Goal: Information Seeking & Learning: Find contact information

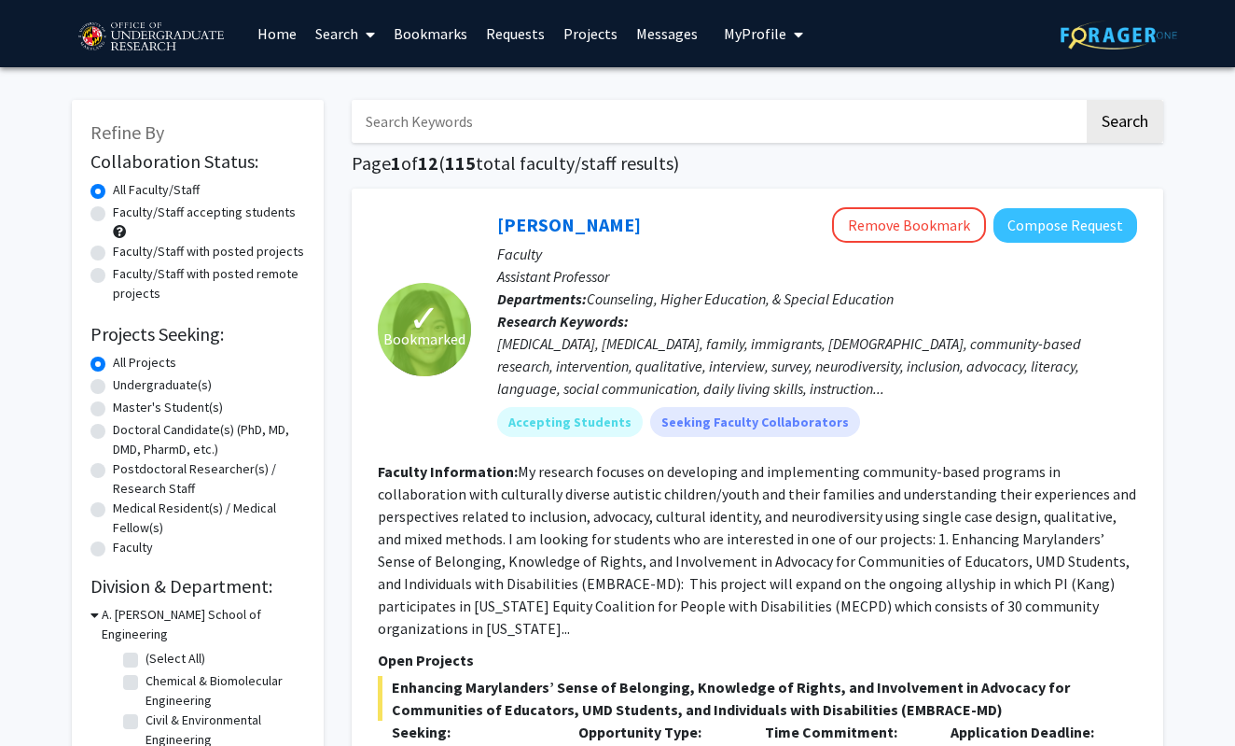
click at [167, 387] on label "Undergraduate(s)" at bounding box center [162, 385] width 99 height 20
click at [125, 387] on input "Undergraduate(s)" at bounding box center [119, 381] width 12 height 12
radio input "true"
click at [225, 217] on label "Faculty/Staff accepting students" at bounding box center [204, 212] width 183 height 20
click at [125, 215] on input "Faculty/Staff accepting students" at bounding box center [119, 208] width 12 height 12
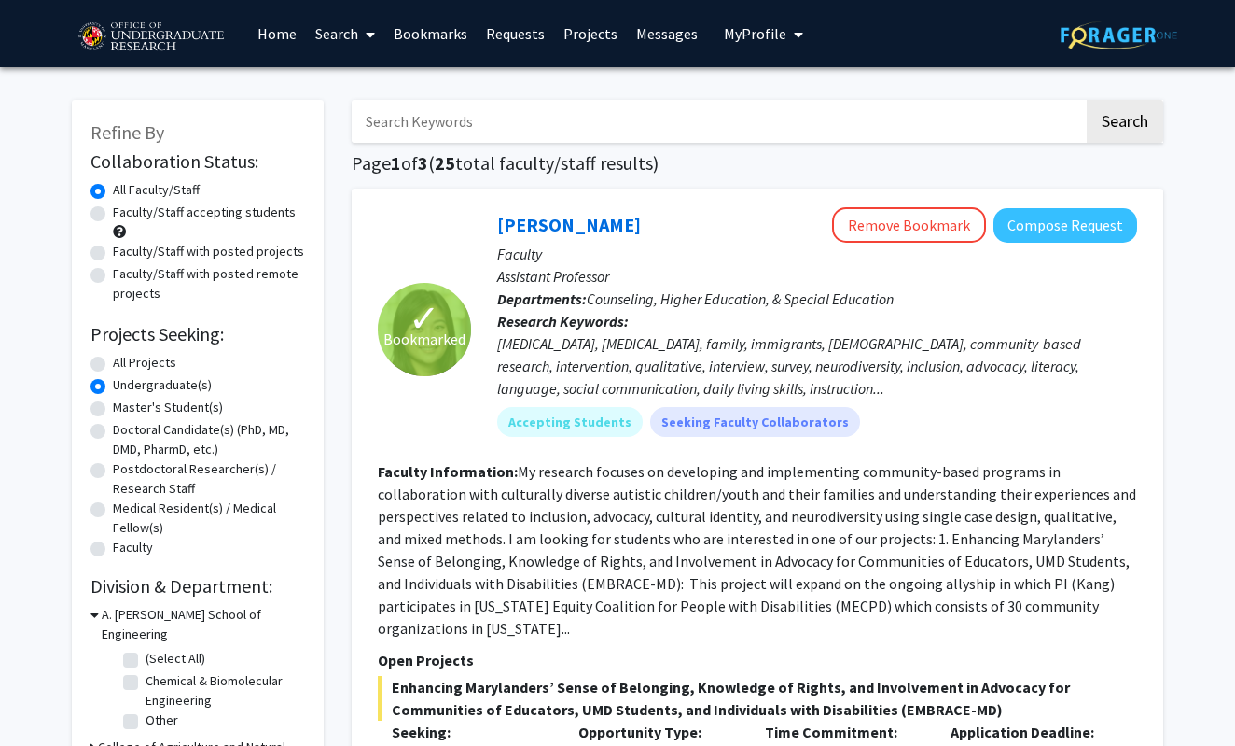
radio input "true"
click at [463, 137] on input "Search Keywords" at bounding box center [718, 121] width 732 height 43
type input "paid"
click at [1114, 121] on button "Search" at bounding box center [1125, 121] width 77 height 43
radio input "true"
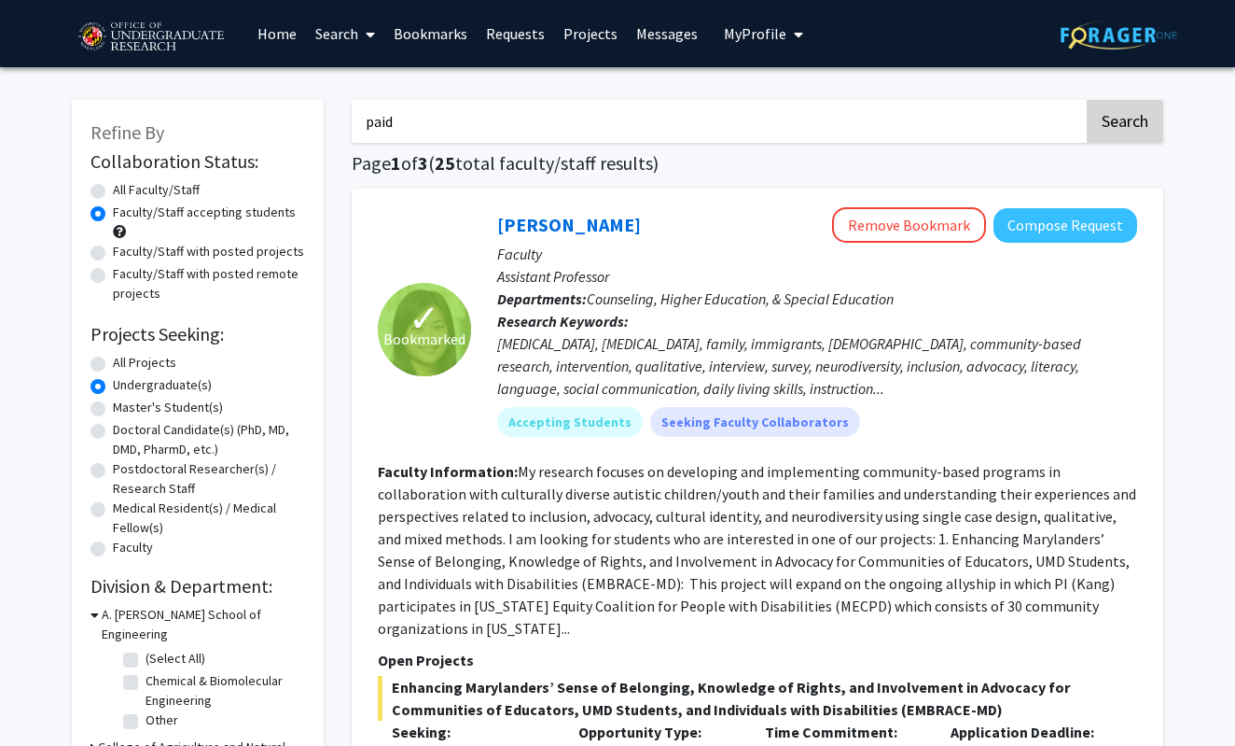
radio input "true"
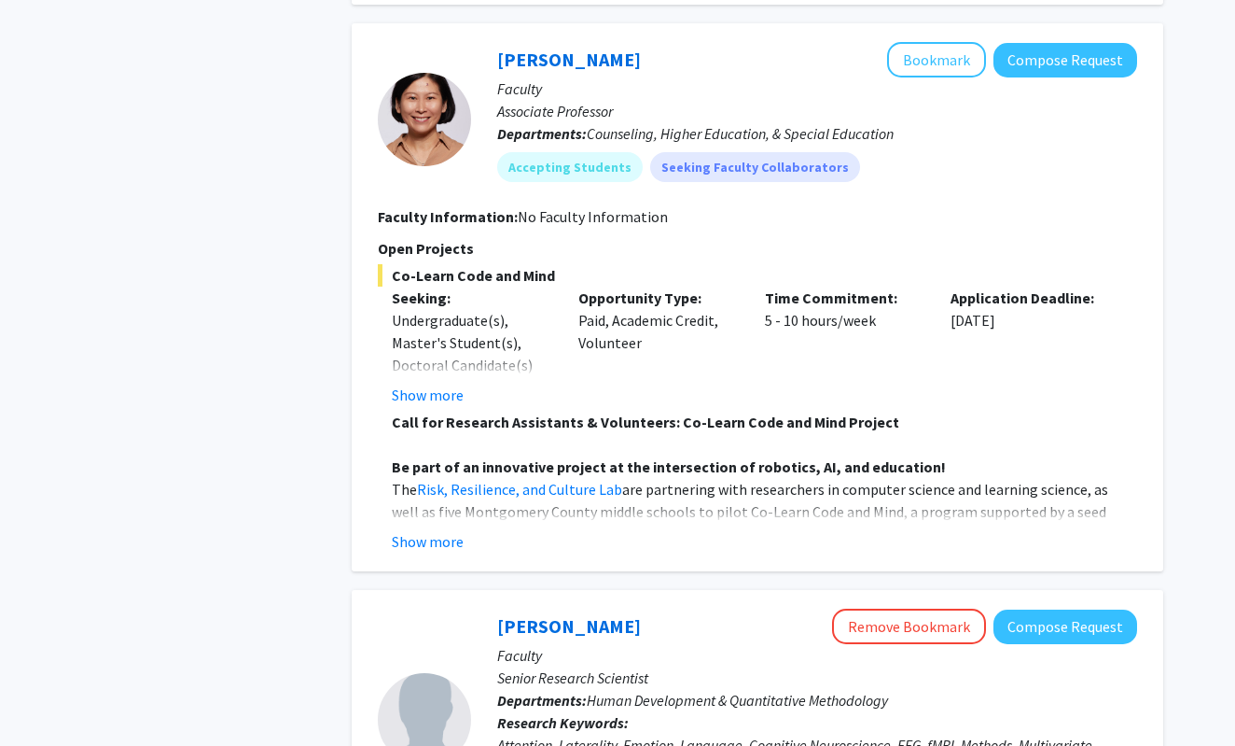
scroll to position [2341, 0]
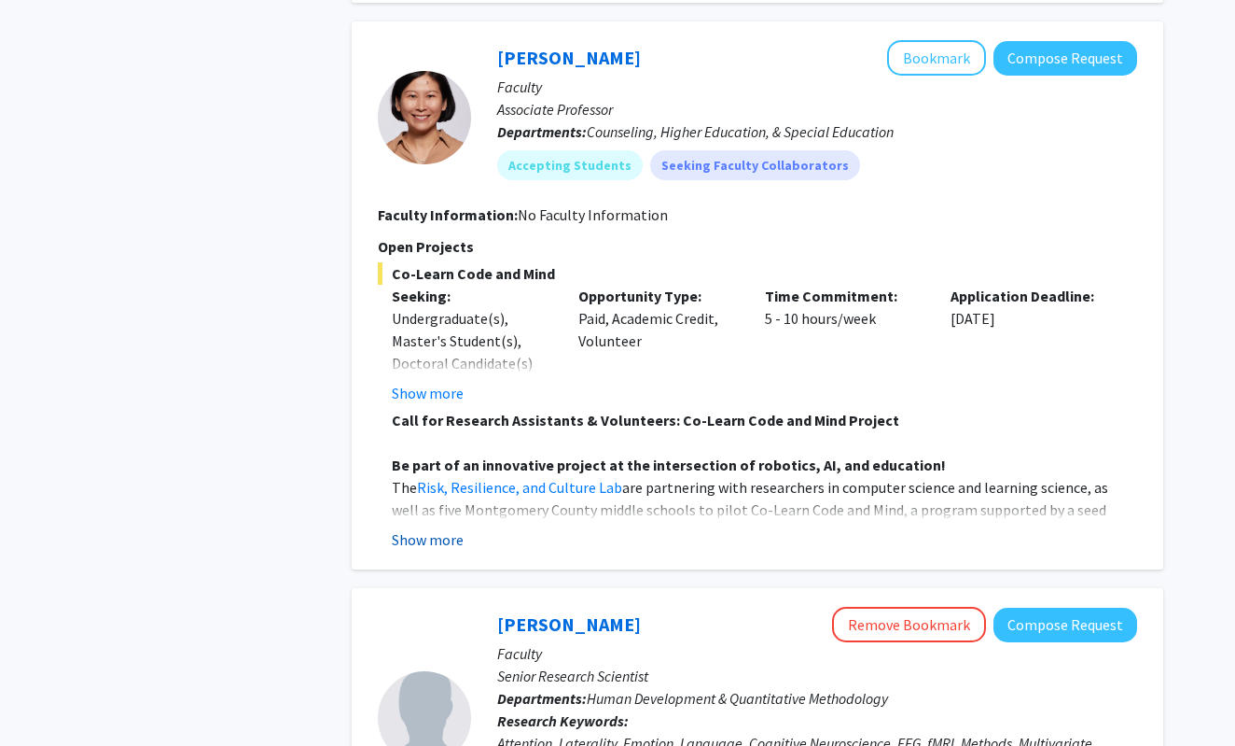
click at [446, 528] on button "Show more" at bounding box center [428, 539] width 72 height 22
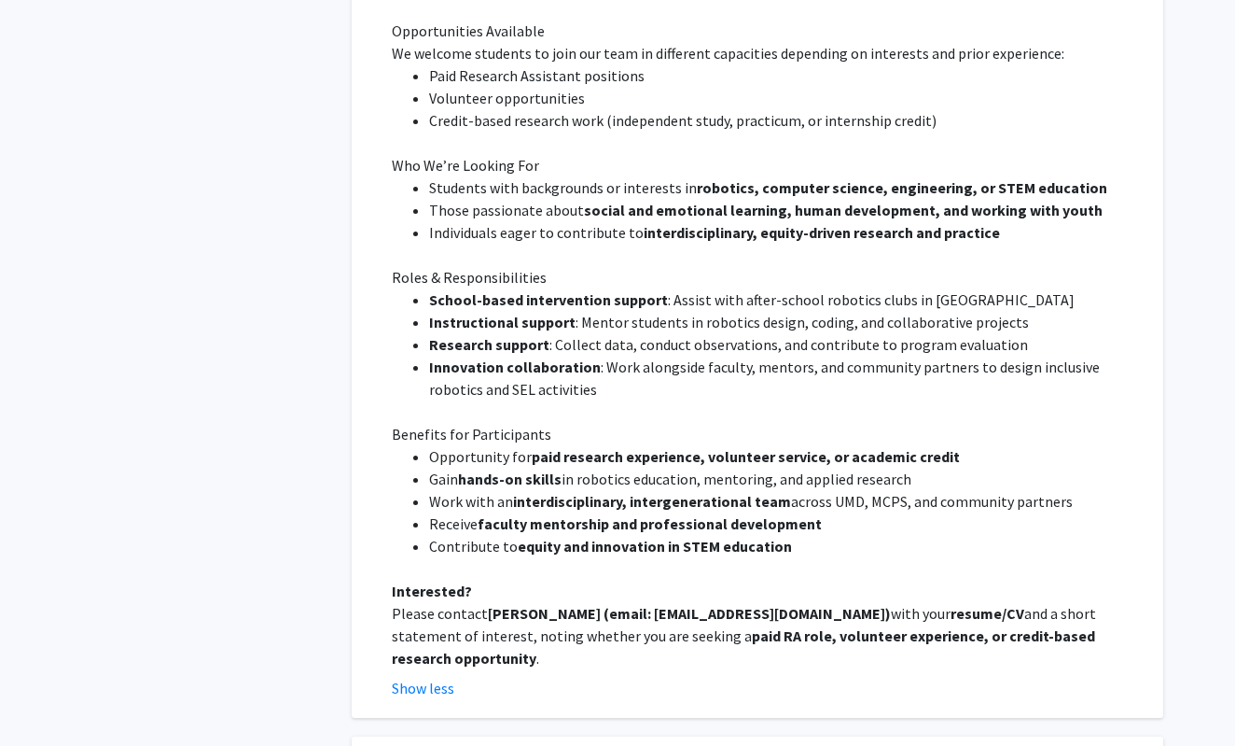
scroll to position [3019, 0]
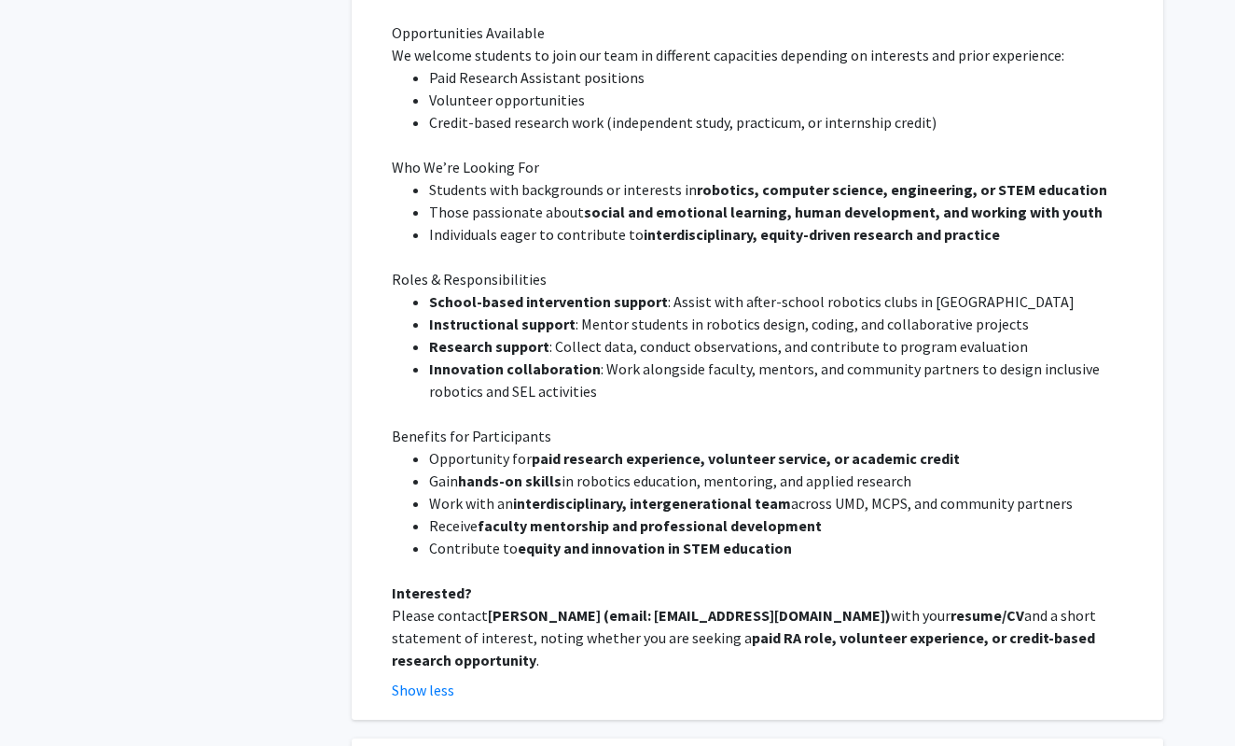
click at [891, 606] on span "with your" at bounding box center [921, 615] width 60 height 19
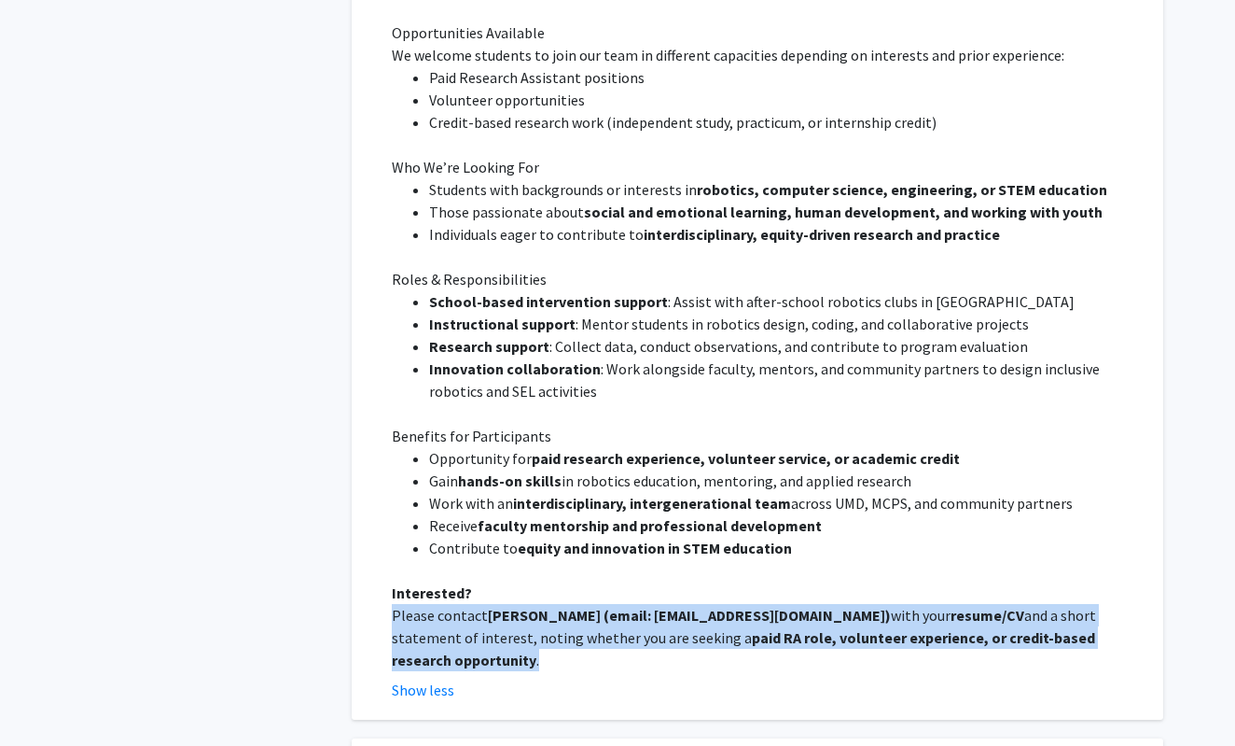
click at [891, 606] on span "with your" at bounding box center [921, 615] width 60 height 19
click at [680, 628] on strong "paid RA role, volunteer experience, or credit-based research opportunity" at bounding box center [744, 648] width 704 height 41
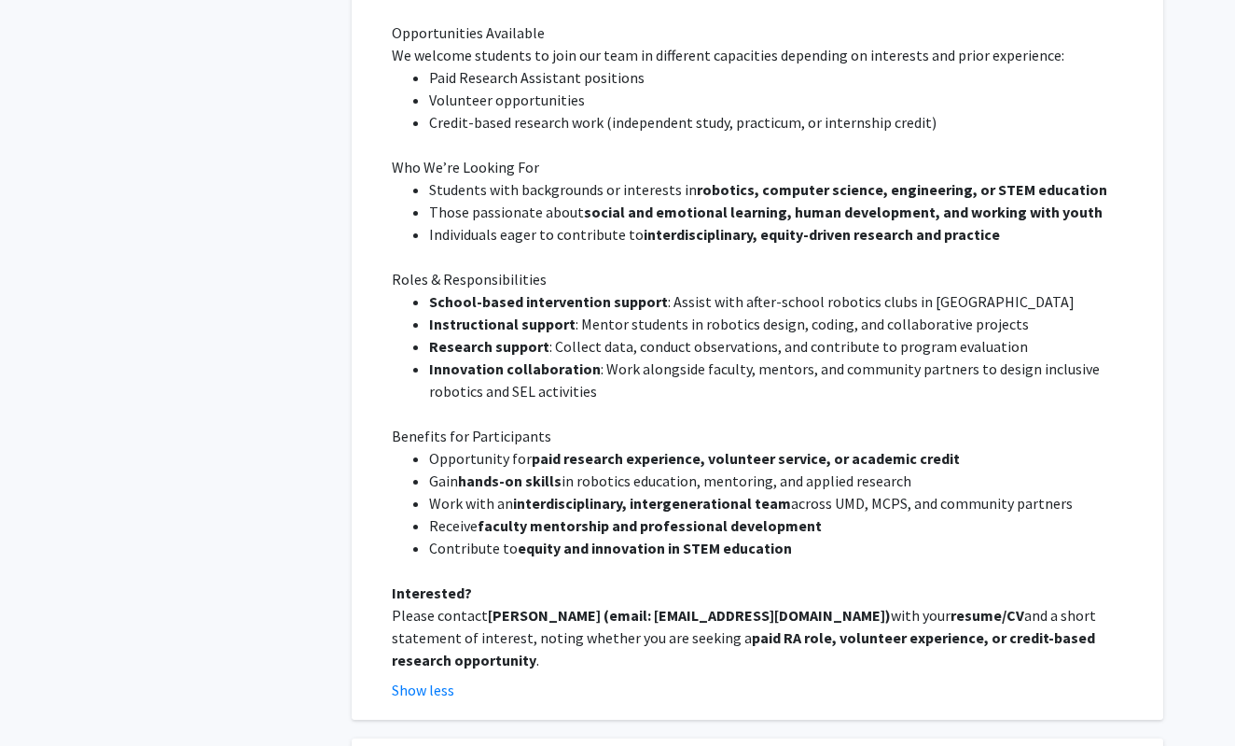
click at [704, 628] on strong "paid RA role, volunteer experience, or credit-based research opportunity" at bounding box center [744, 648] width 704 height 41
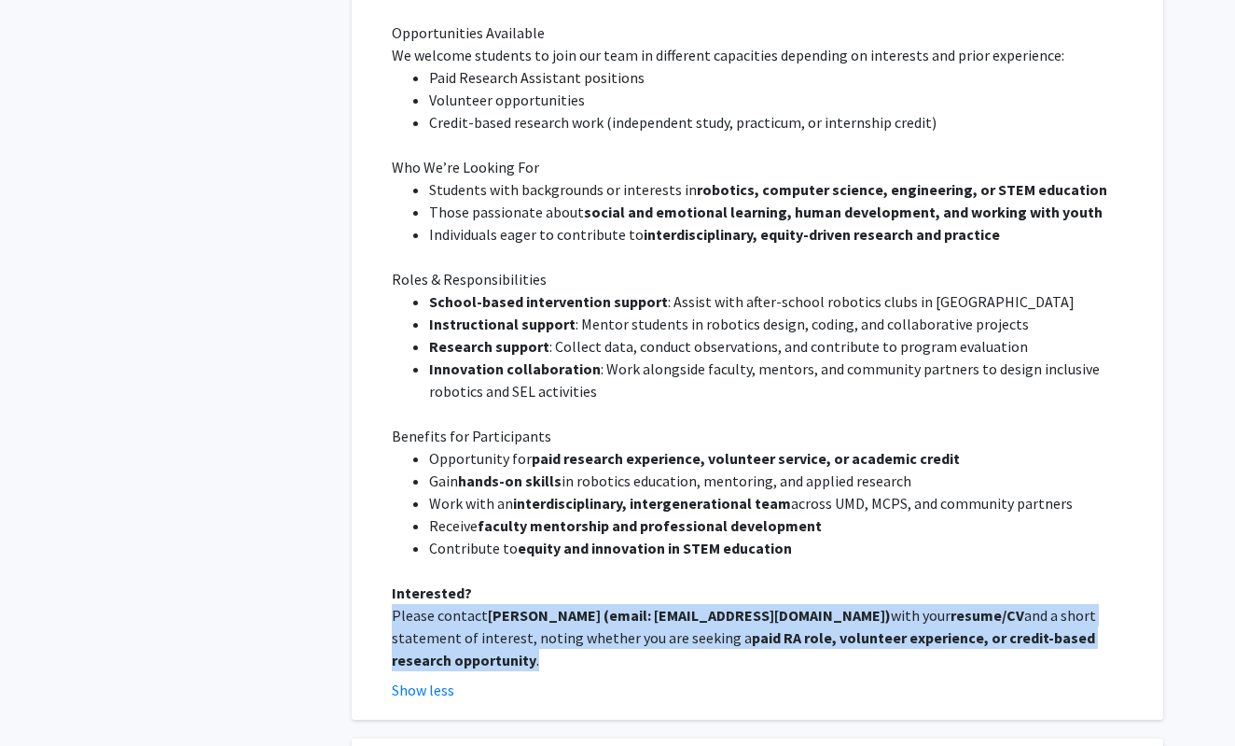
click at [704, 628] on strong "paid RA role, volunteer experience, or credit-based research opportunity" at bounding box center [744, 648] width 704 height 41
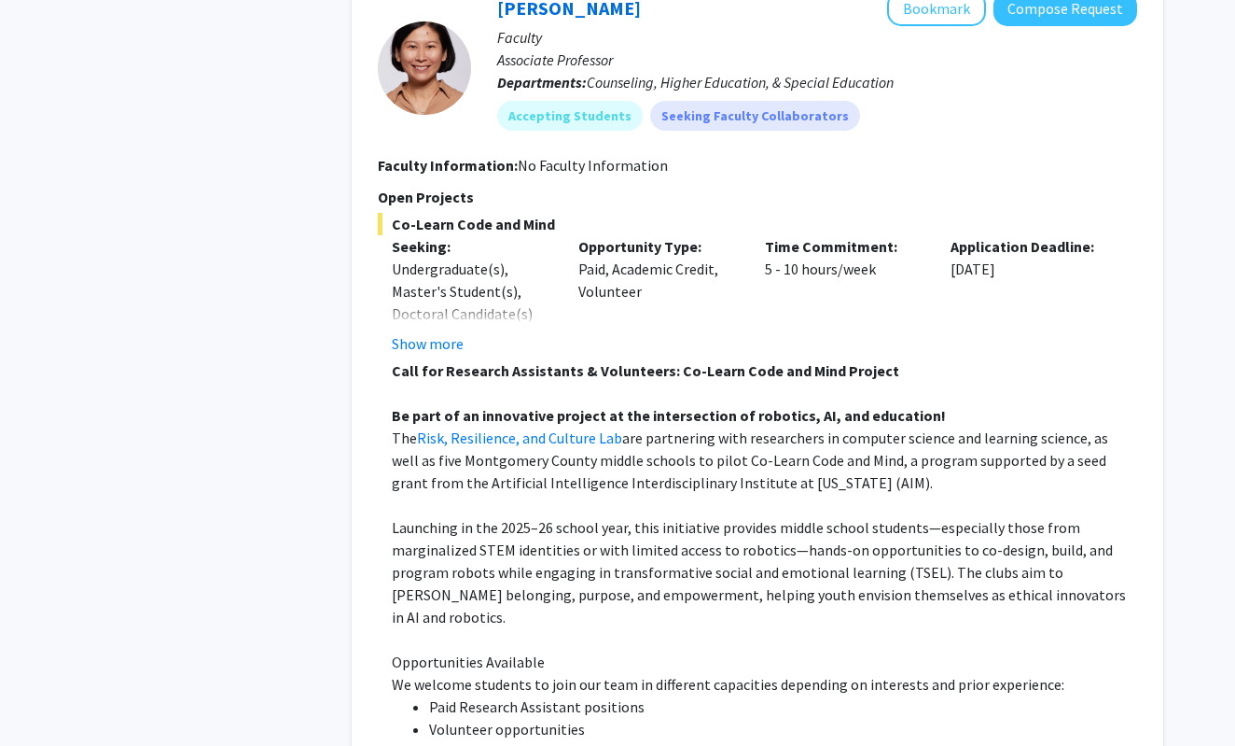
scroll to position [2390, 0]
click at [446, 333] on button "Show more" at bounding box center [428, 344] width 72 height 22
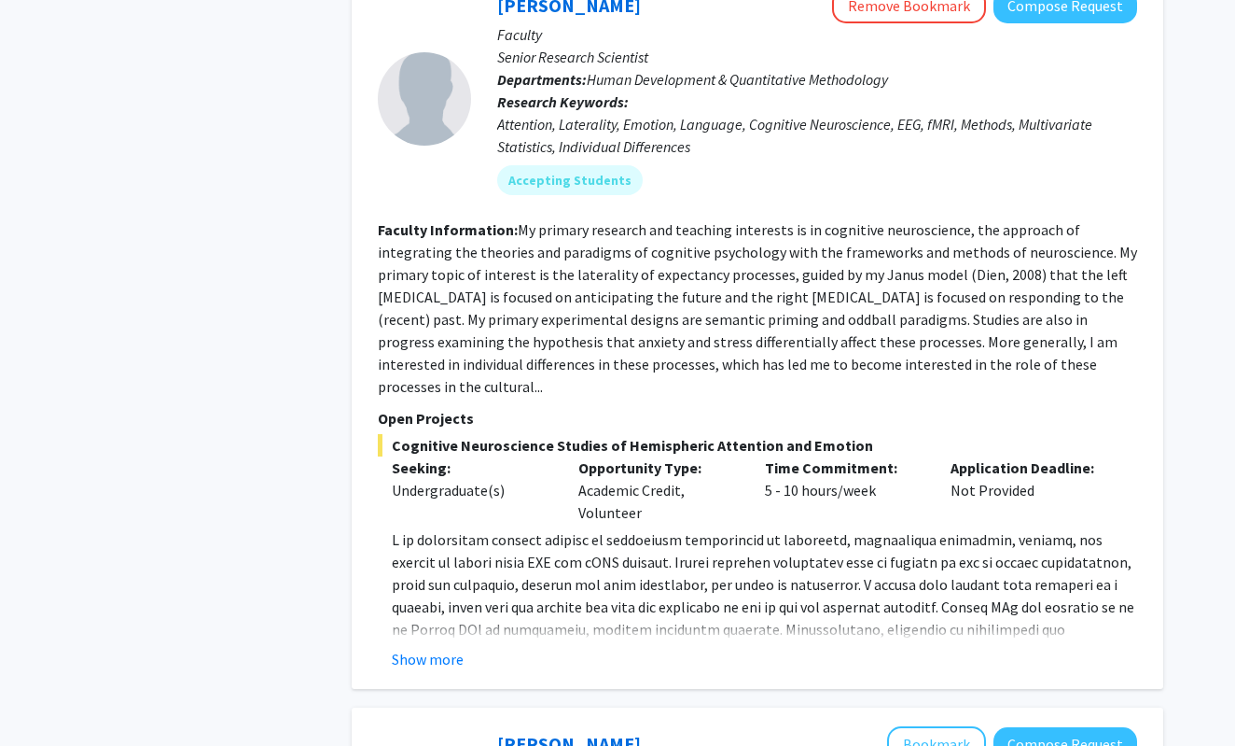
scroll to position [3812, 0]
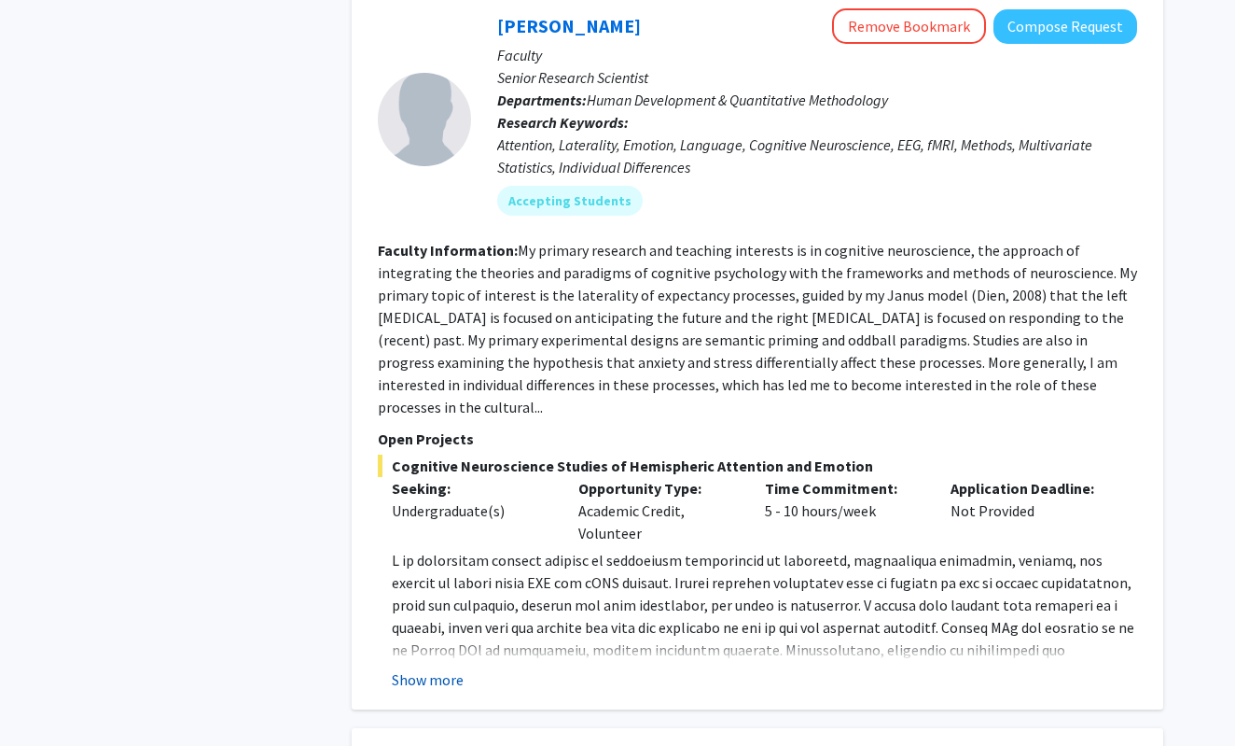
click at [442, 668] on button "Show more" at bounding box center [428, 679] width 72 height 22
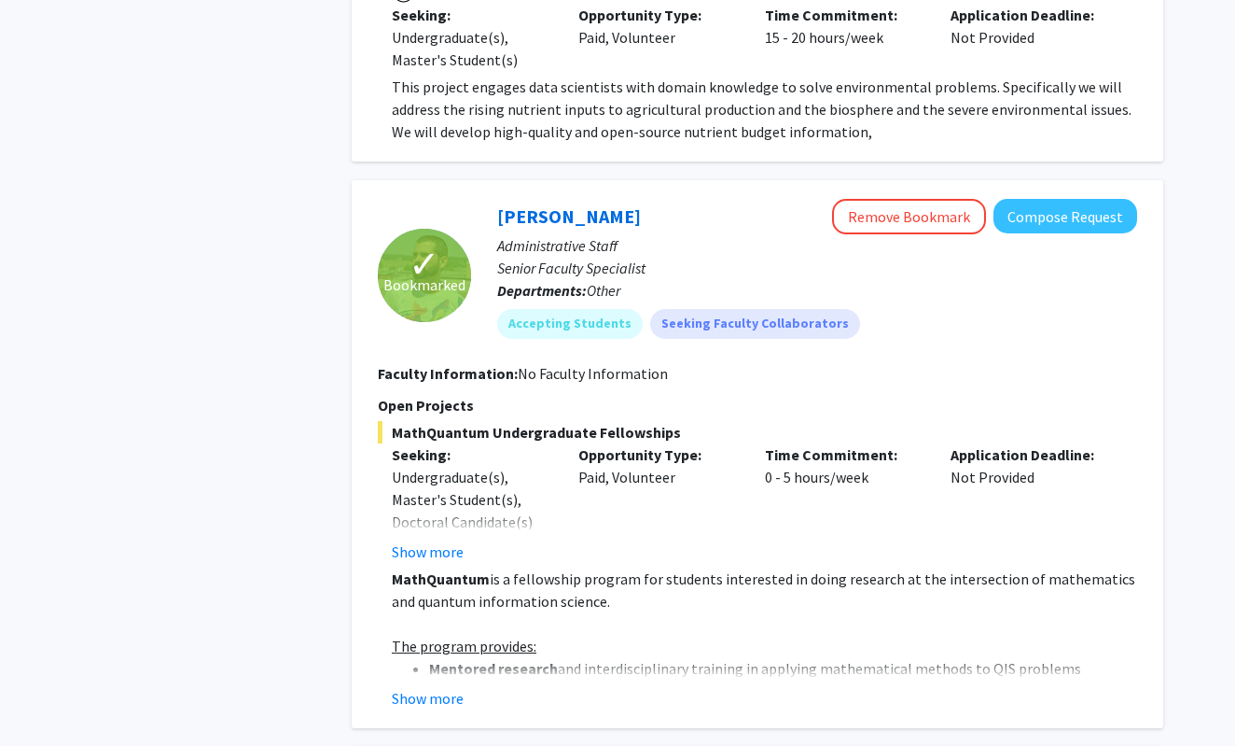
scroll to position [5932, 0]
click at [452, 686] on button "Show more" at bounding box center [428, 697] width 72 height 22
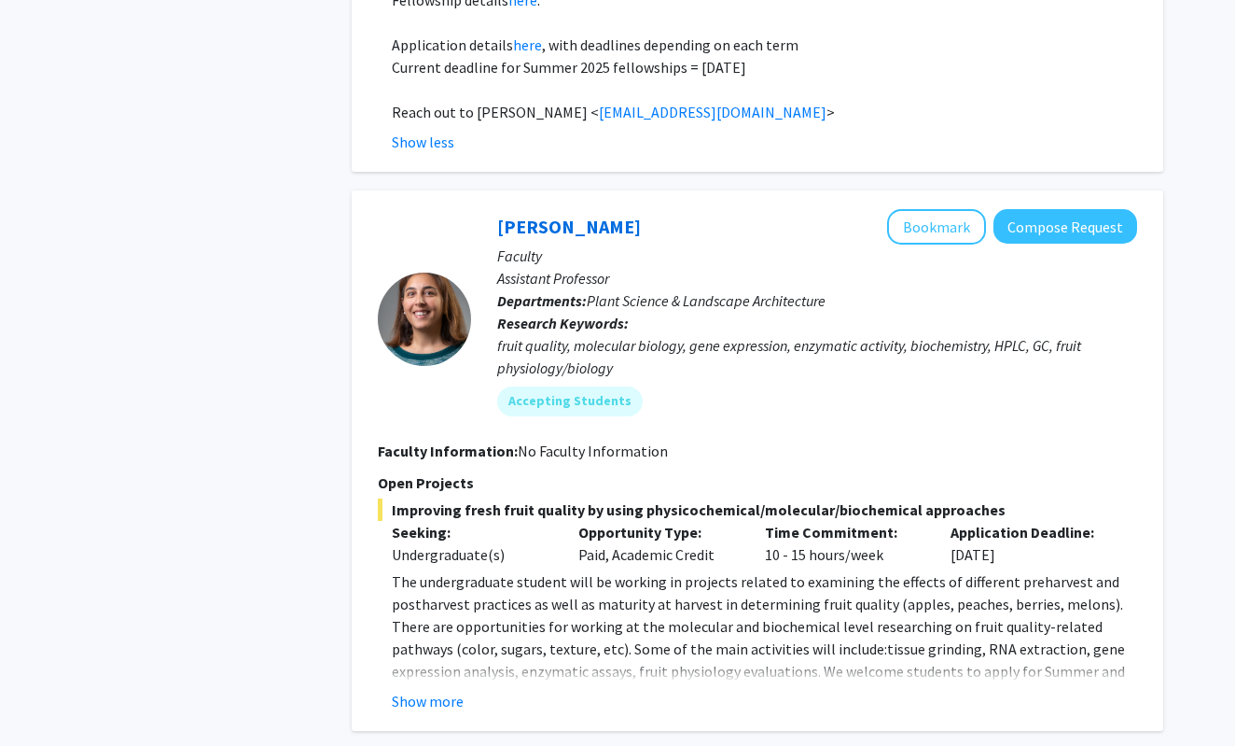
scroll to position [7255, 0]
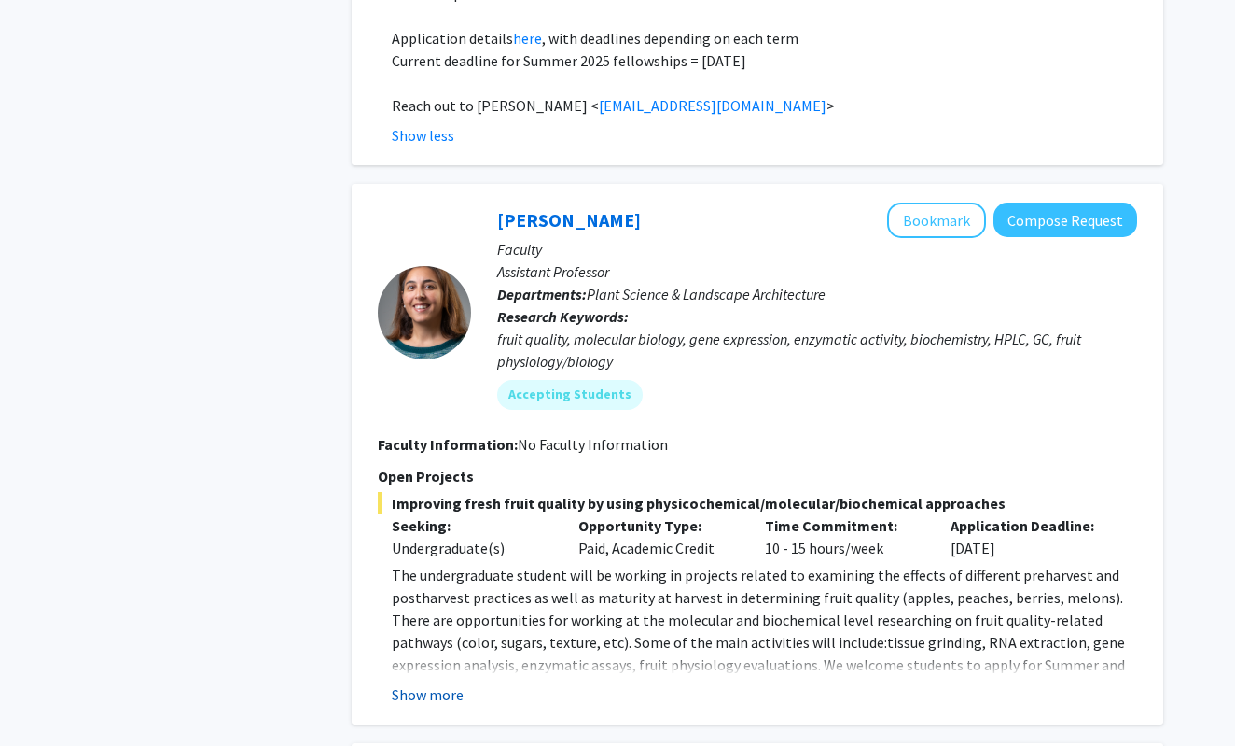
click at [447, 683] on button "Show more" at bounding box center [428, 694] width 72 height 22
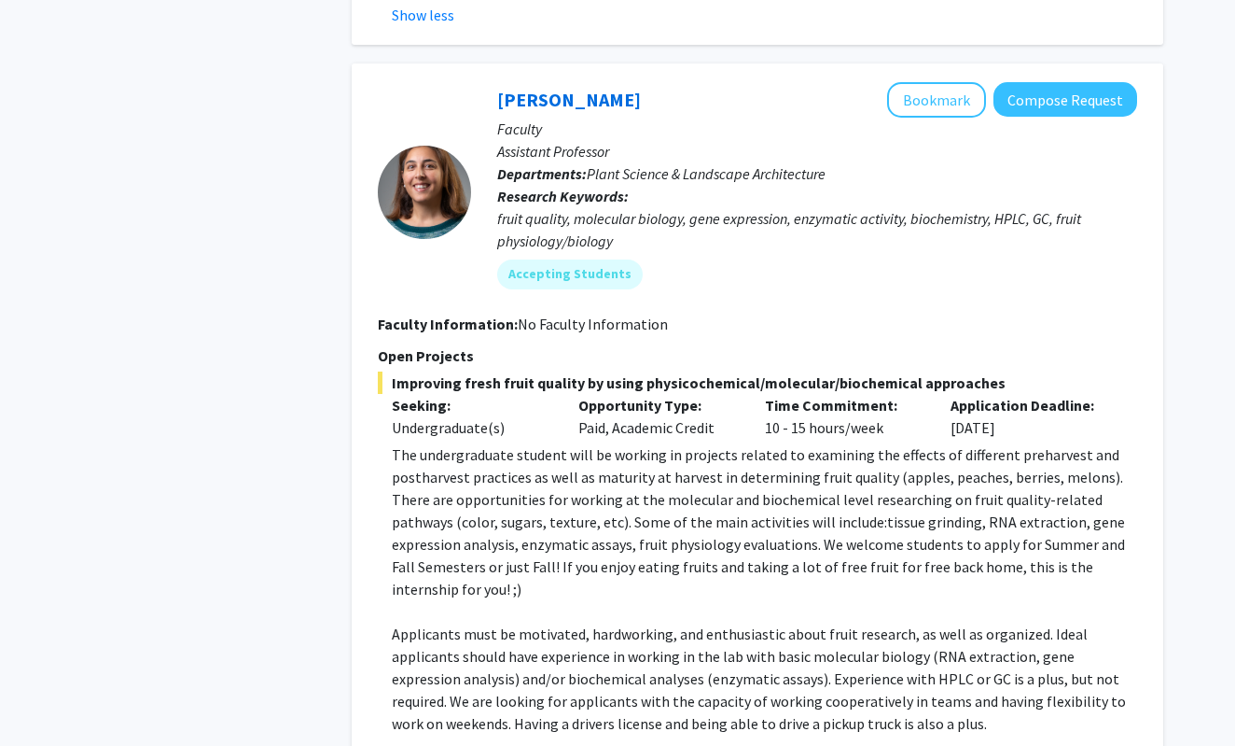
scroll to position [7421, 0]
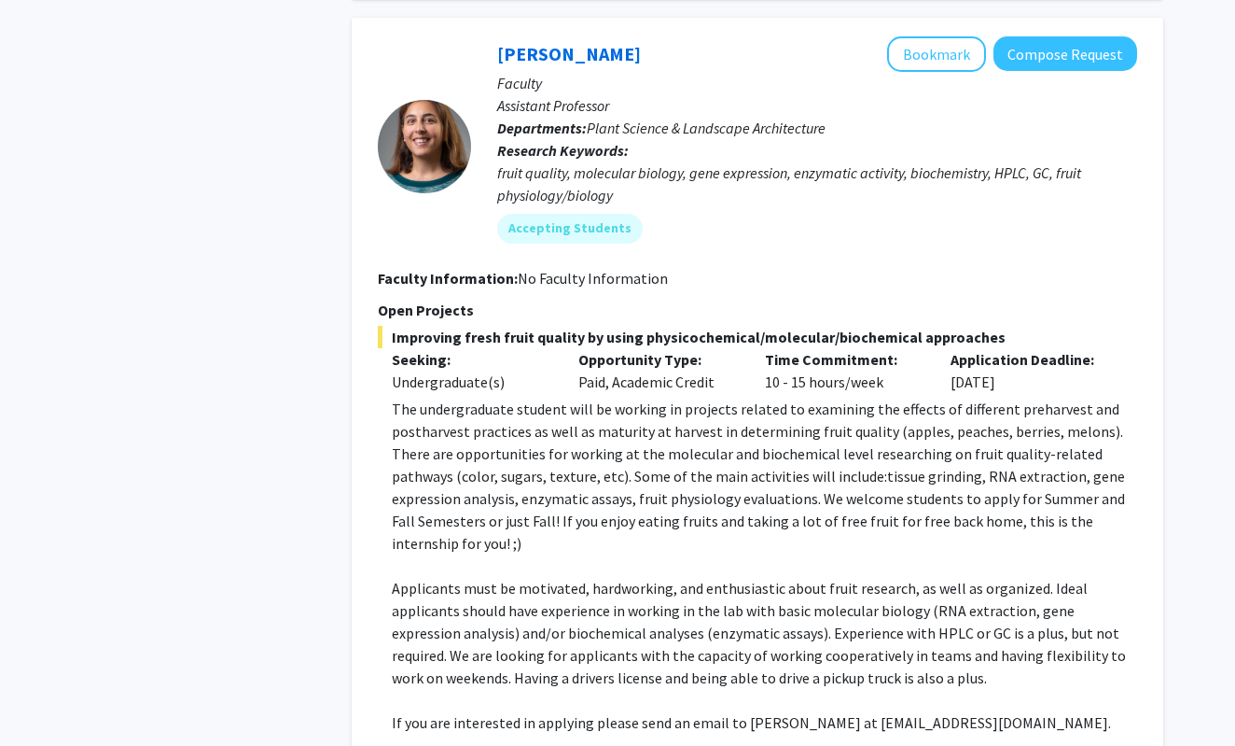
click at [619, 399] on span "The undergraduate student will be working in projects related to examining the …" at bounding box center [758, 475] width 733 height 153
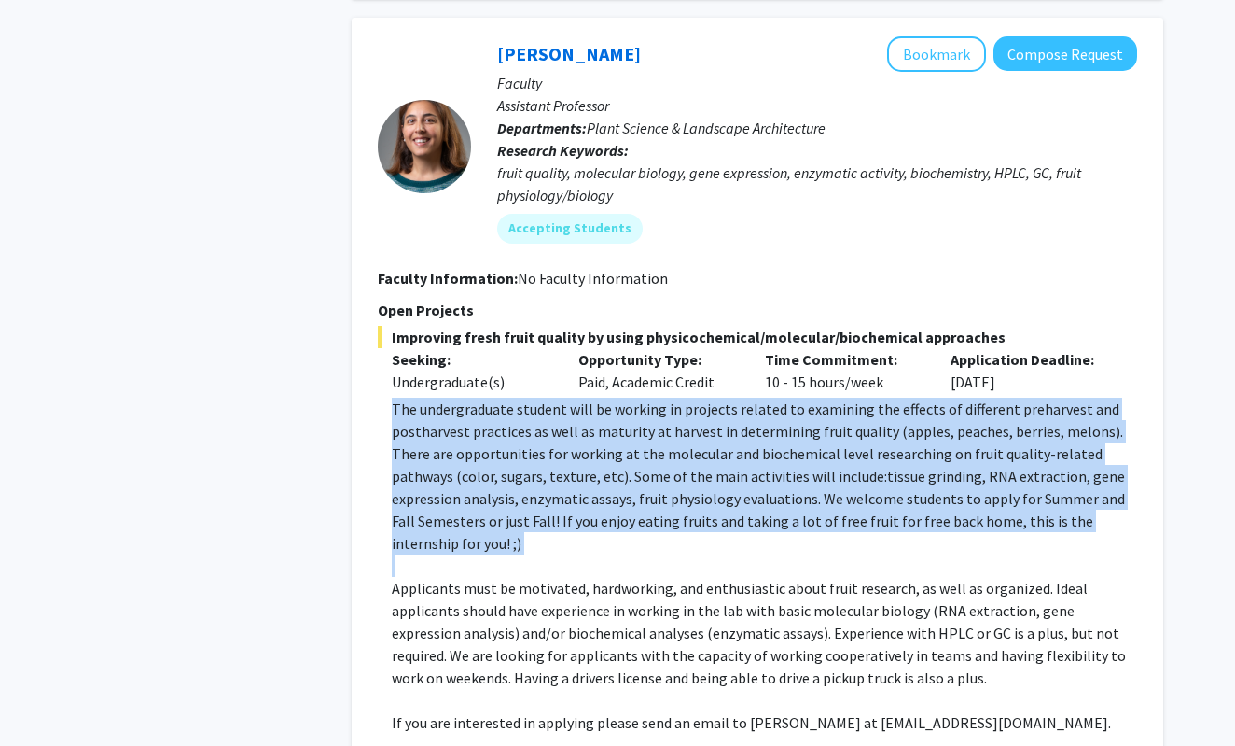
click at [619, 399] on span "The undergraduate student will be working in projects related to examining the …" at bounding box center [758, 475] width 733 height 153
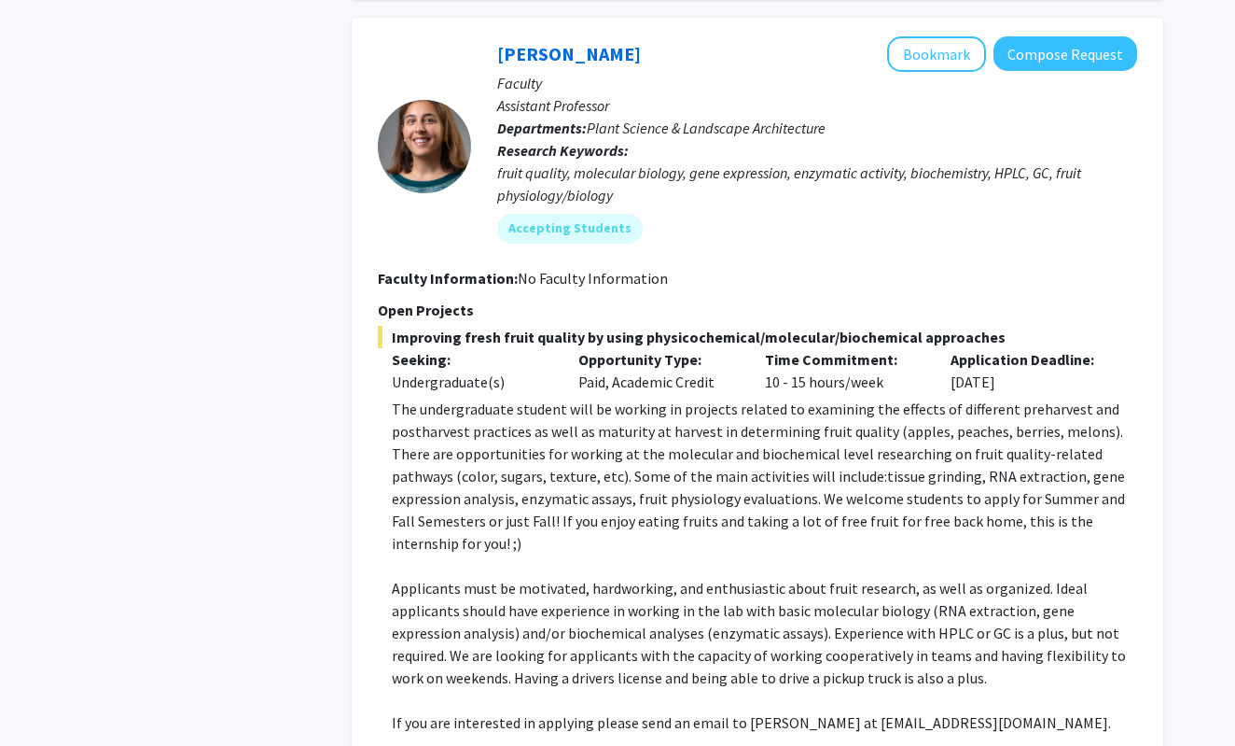
click at [513, 578] on span "Applicants must be motivated, hardworking, and enthusiastic about fruit researc…" at bounding box center [759, 632] width 734 height 108
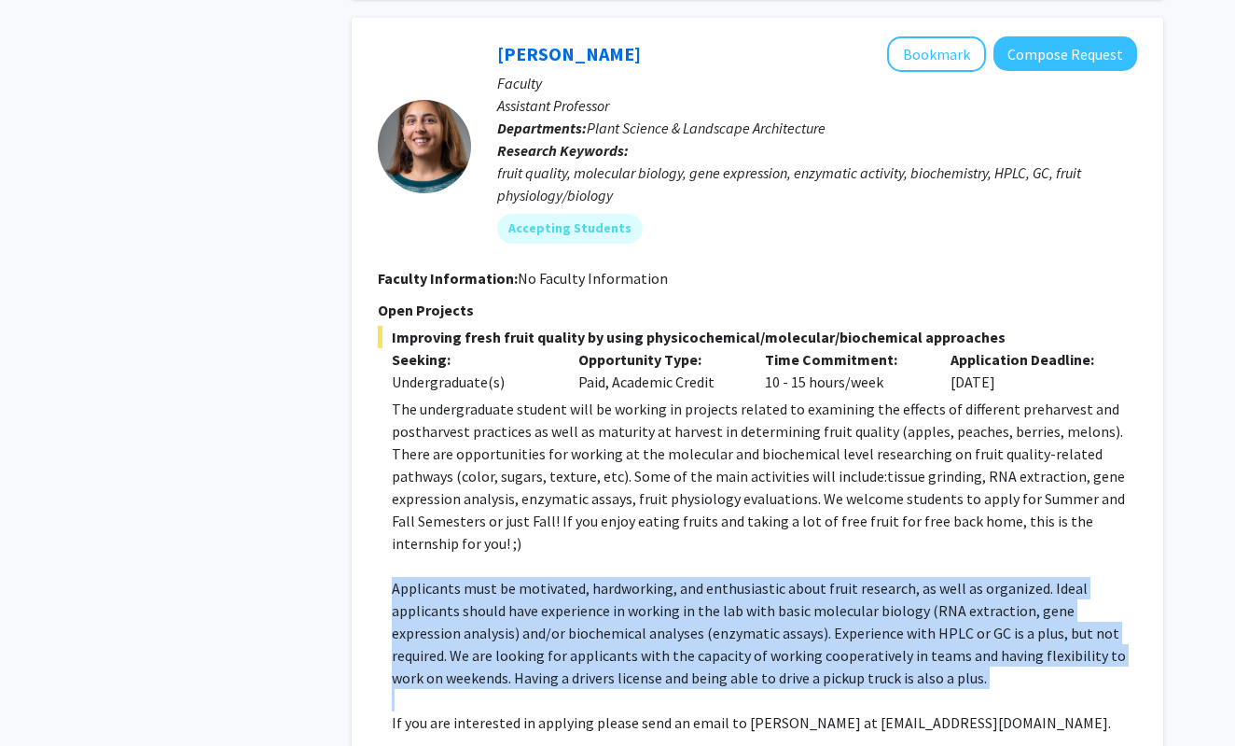
click at [513, 578] on span "Applicants must be motivated, hardworking, and enthusiastic about fruit researc…" at bounding box center [759, 632] width 734 height 108
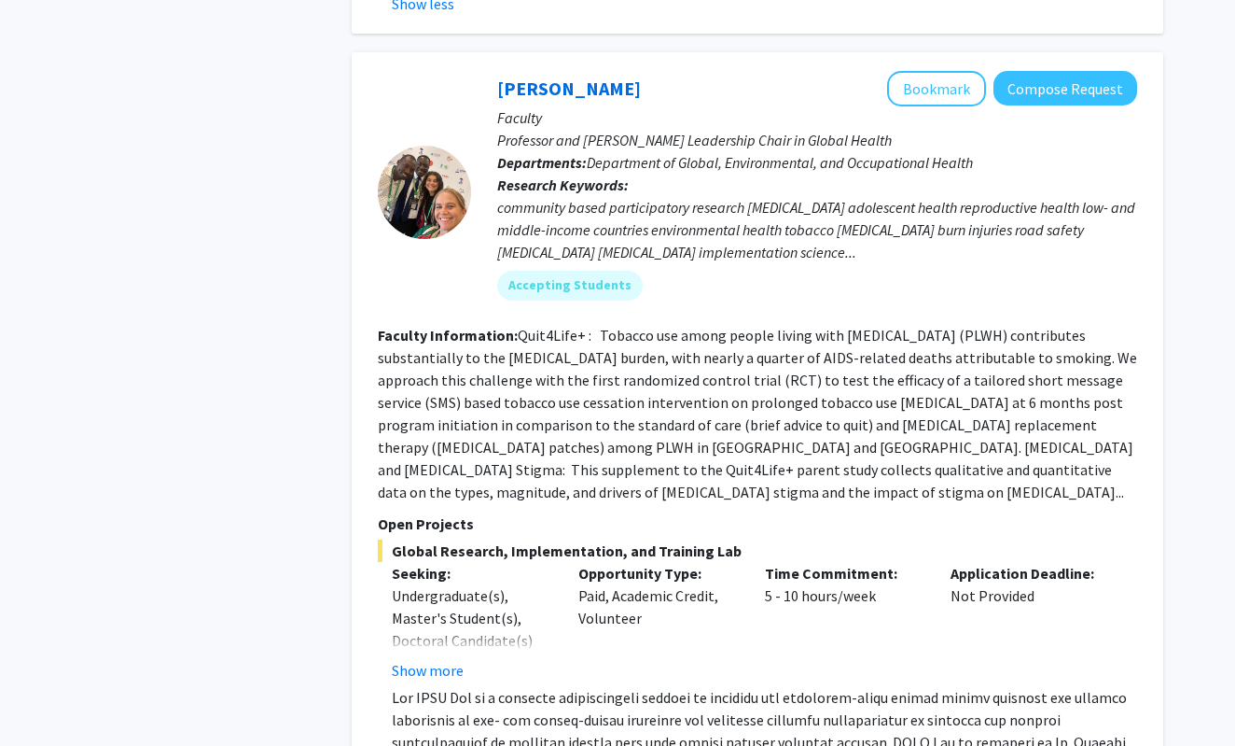
scroll to position [8186, 0]
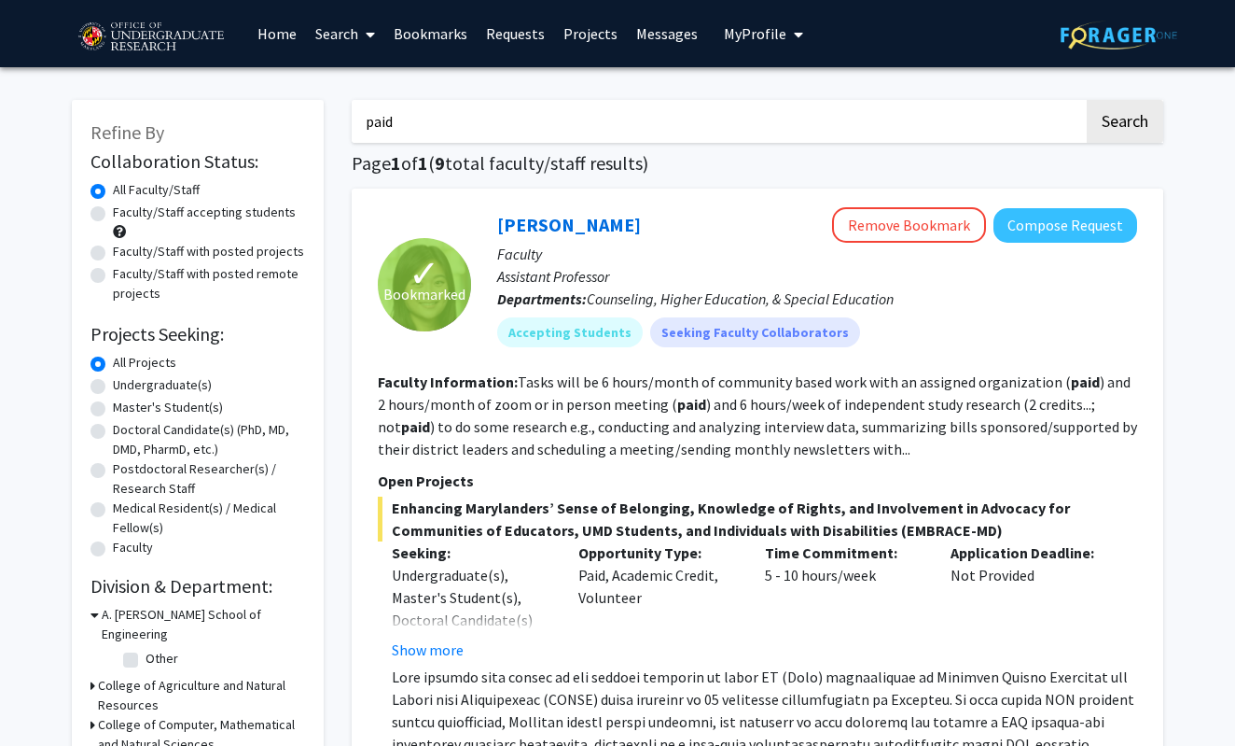
scroll to position [0, 0]
click at [499, 133] on input "paid" at bounding box center [718, 121] width 732 height 43
click at [1124, 124] on button "Search" at bounding box center [1125, 121] width 77 height 43
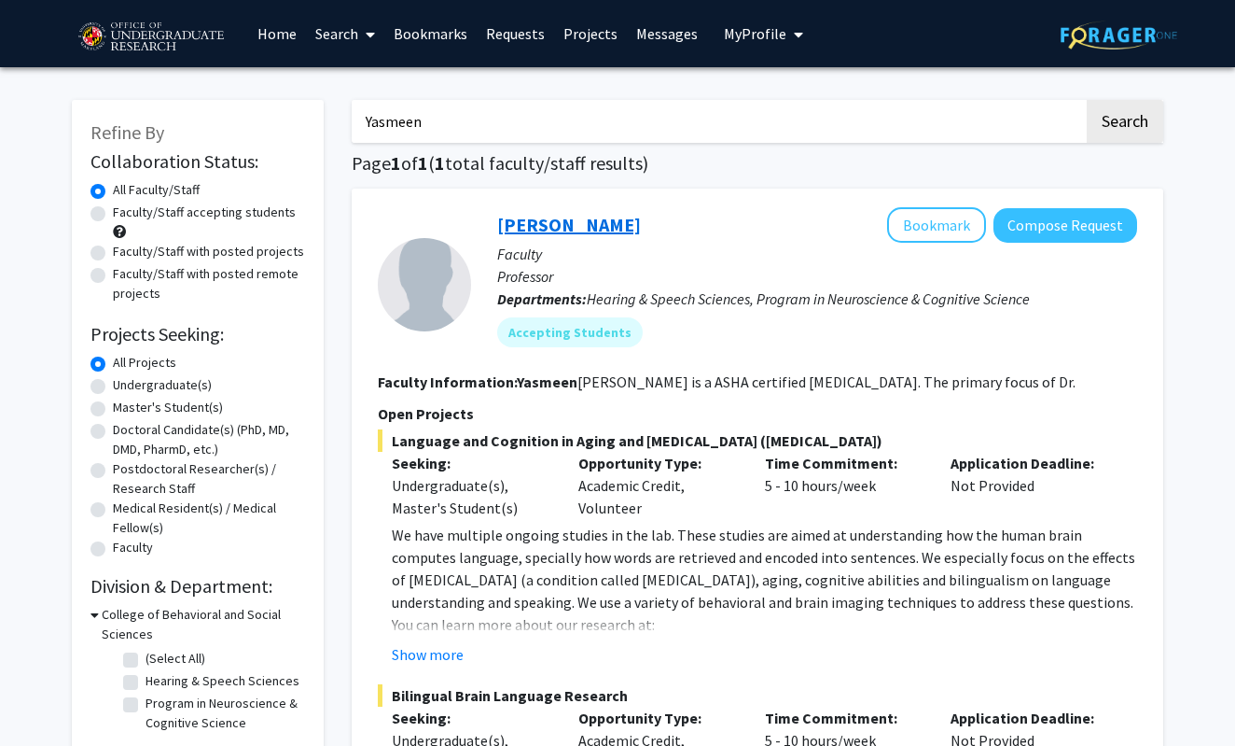
type input "Yasmeen"
click at [610, 233] on link "[PERSON_NAME]" at bounding box center [569, 224] width 144 height 23
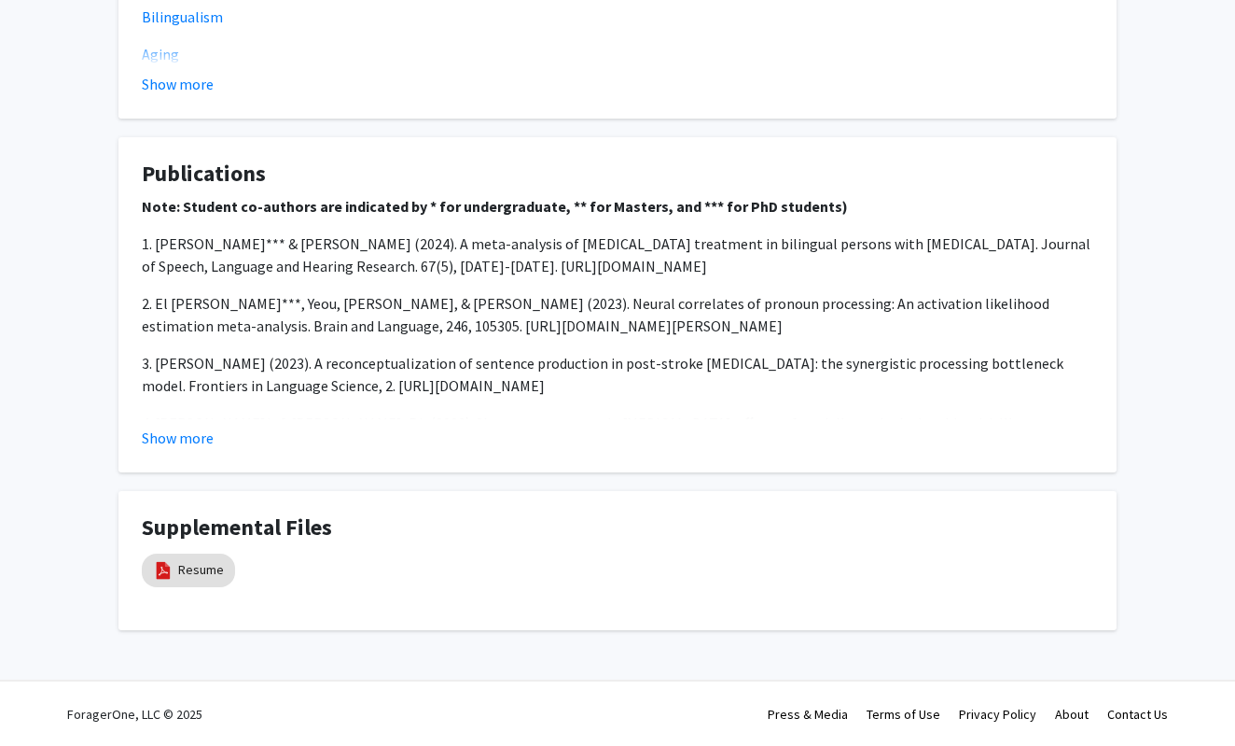
scroll to position [1485, 0]
click at [196, 574] on link "Resume" at bounding box center [201, 571] width 46 height 20
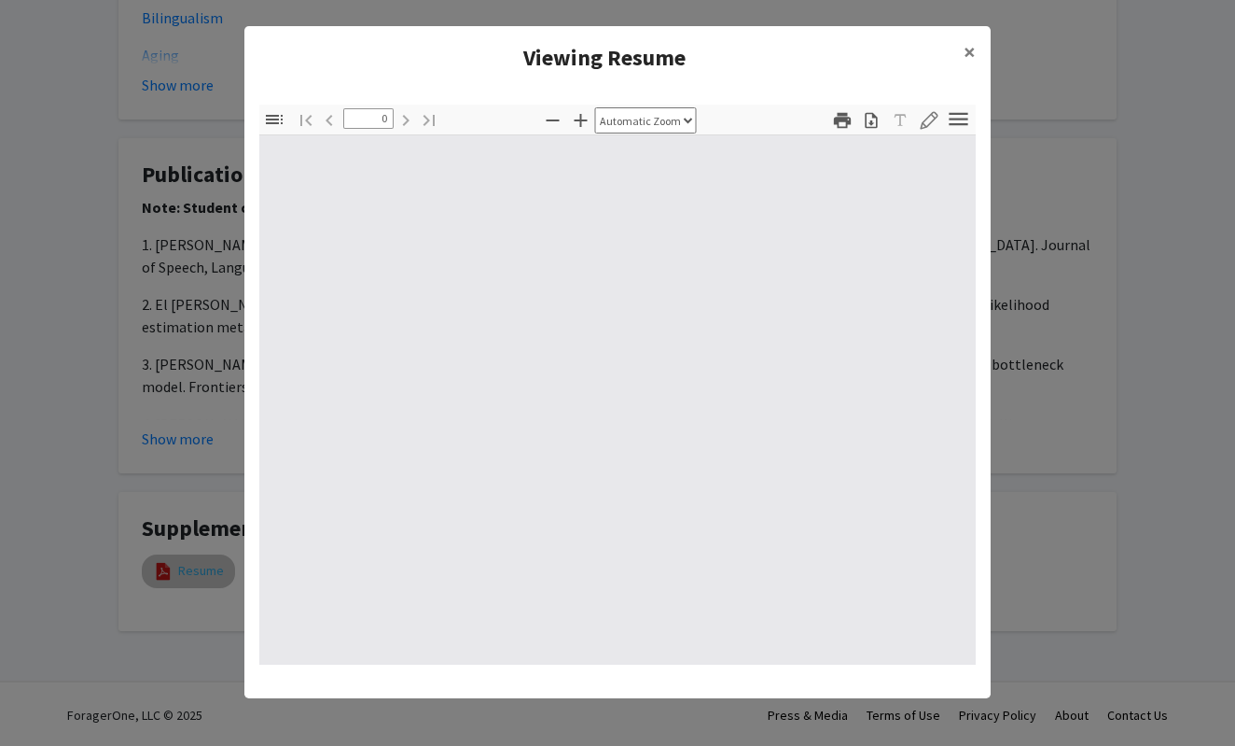
select select "custom"
type input "1"
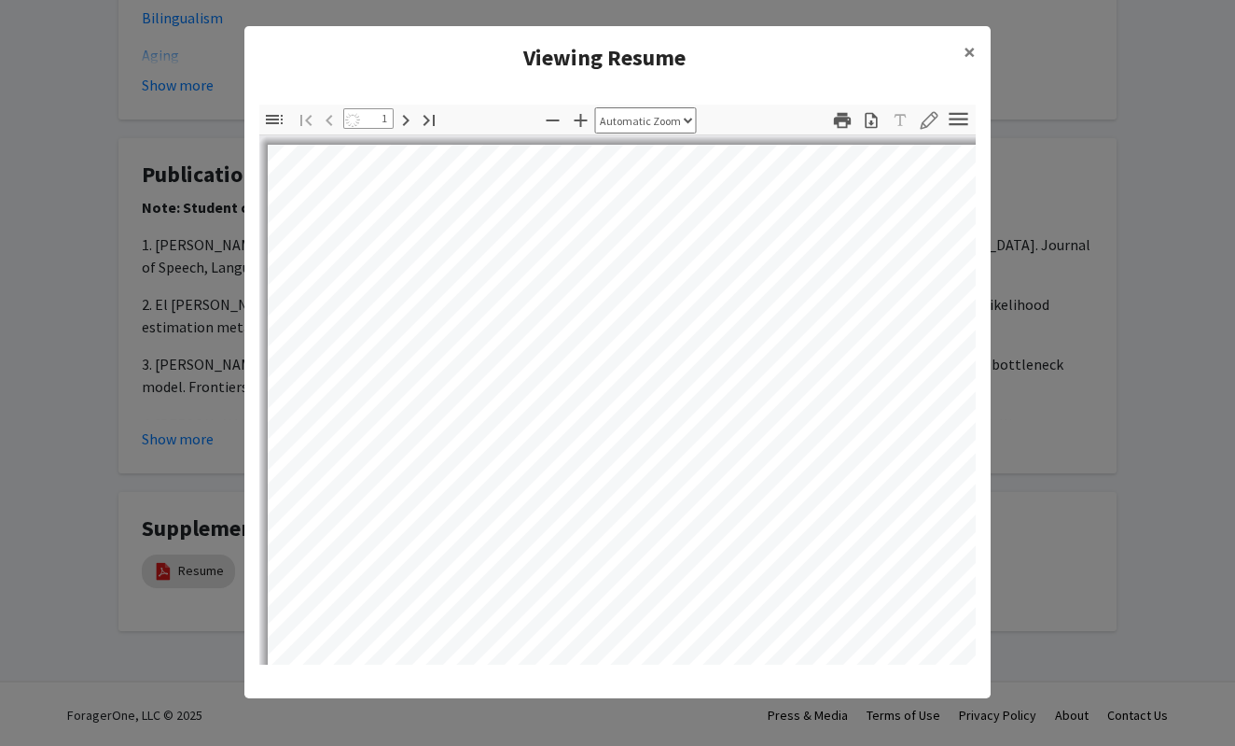
select select "auto"
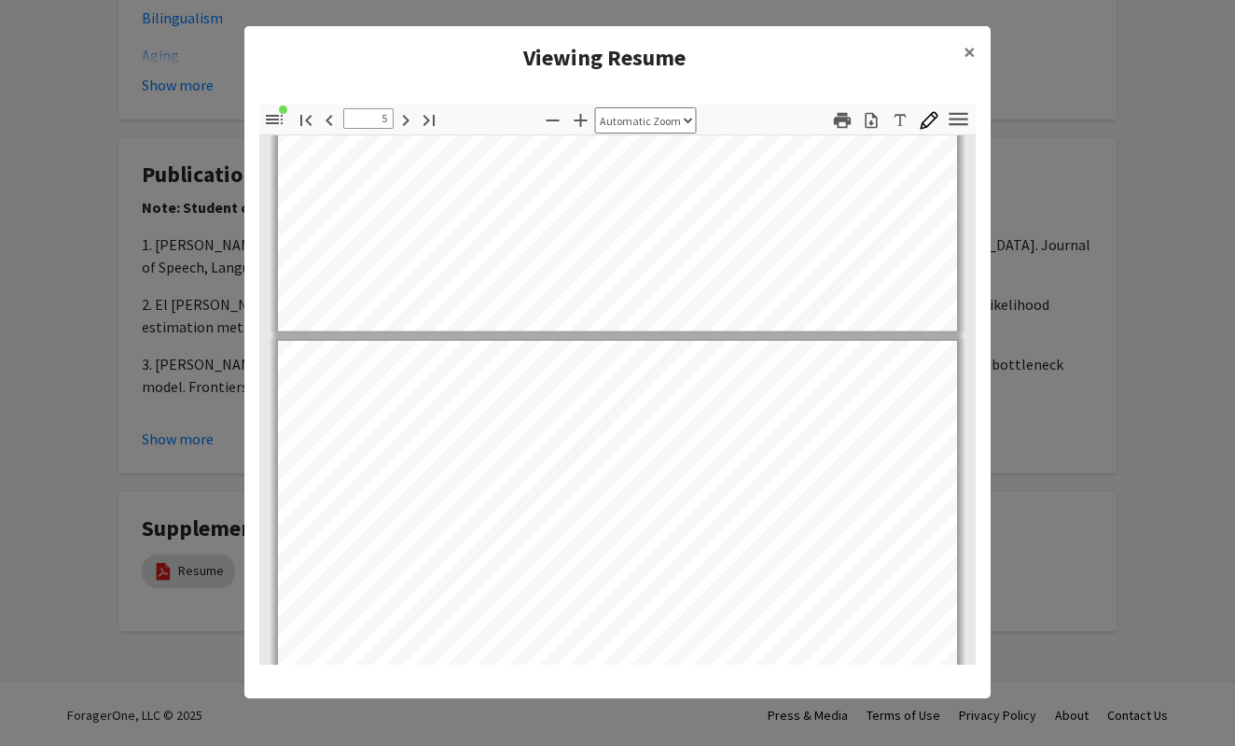
scroll to position [3459, 0]
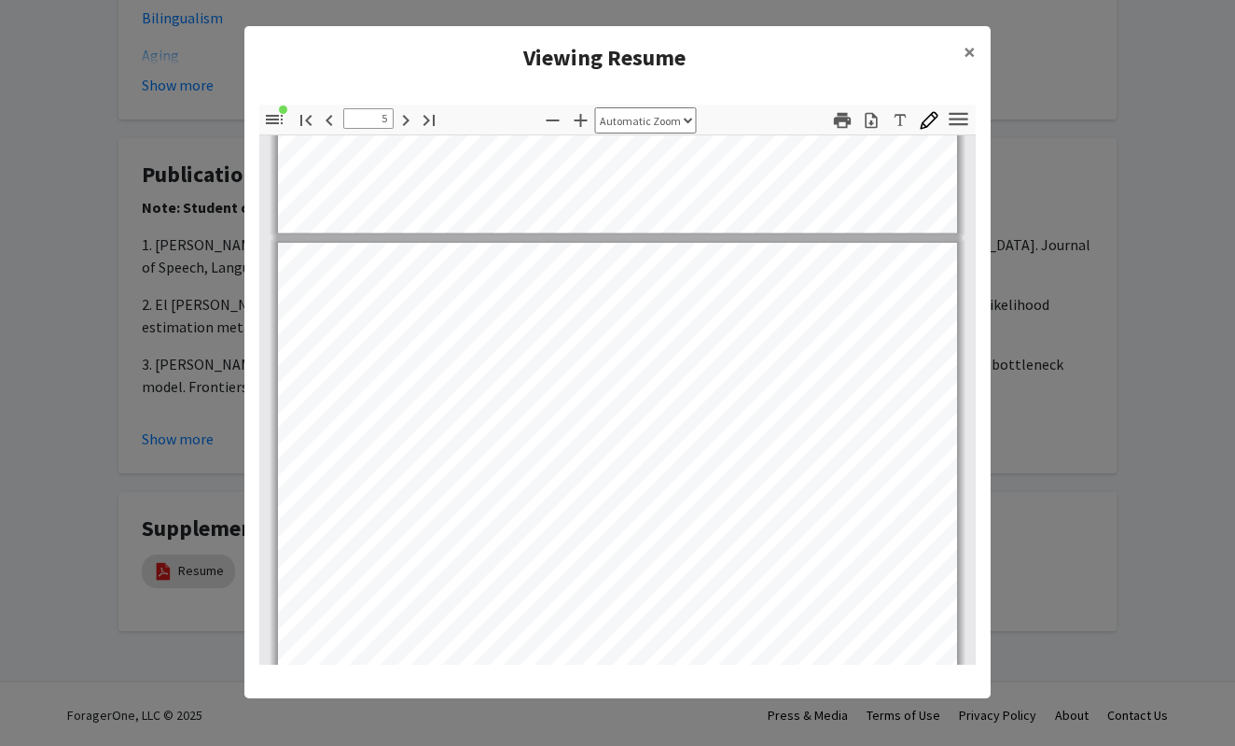
click at [275, 118] on icon "button" at bounding box center [274, 119] width 22 height 22
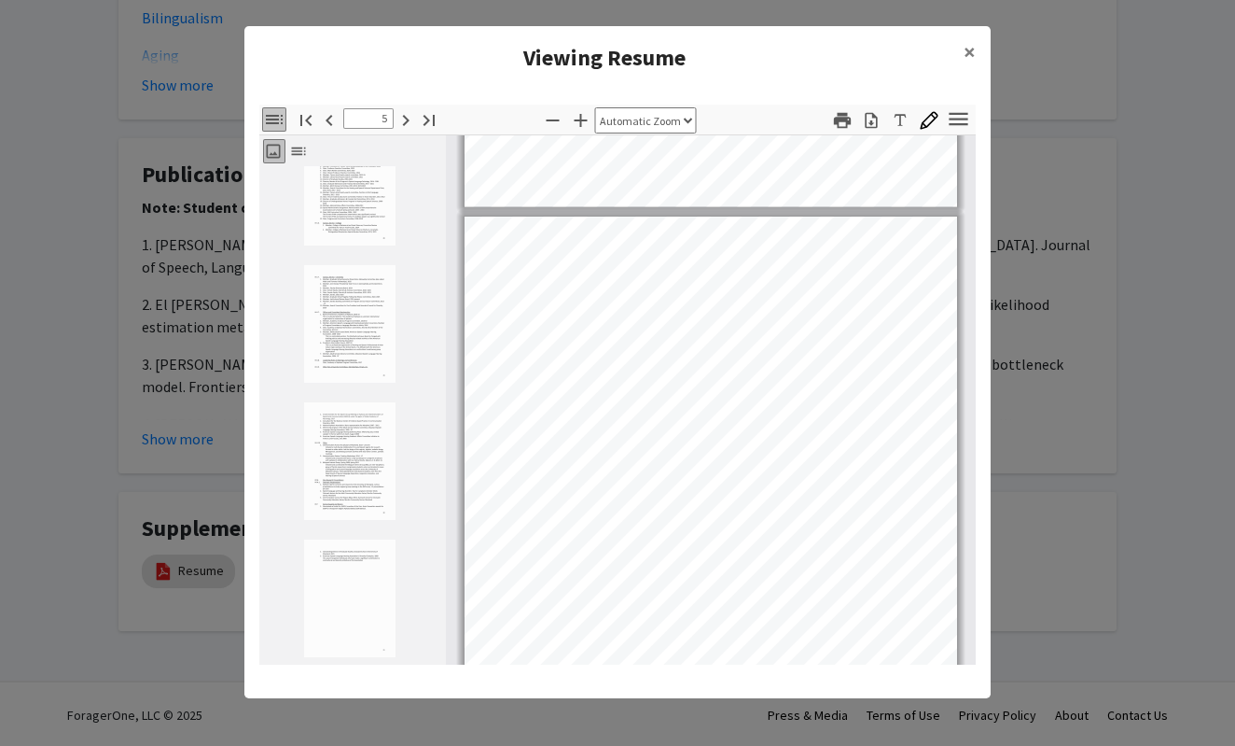
scroll to position [3768, 0]
click at [345, 442] on img "Thumbnail of Page 30" at bounding box center [349, 460] width 93 height 119
click at [339, 351] on img "Thumbnail of Page 29" at bounding box center [349, 323] width 93 height 119
click at [336, 274] on img "Thumbnail of Page 29" at bounding box center [349, 323] width 93 height 119
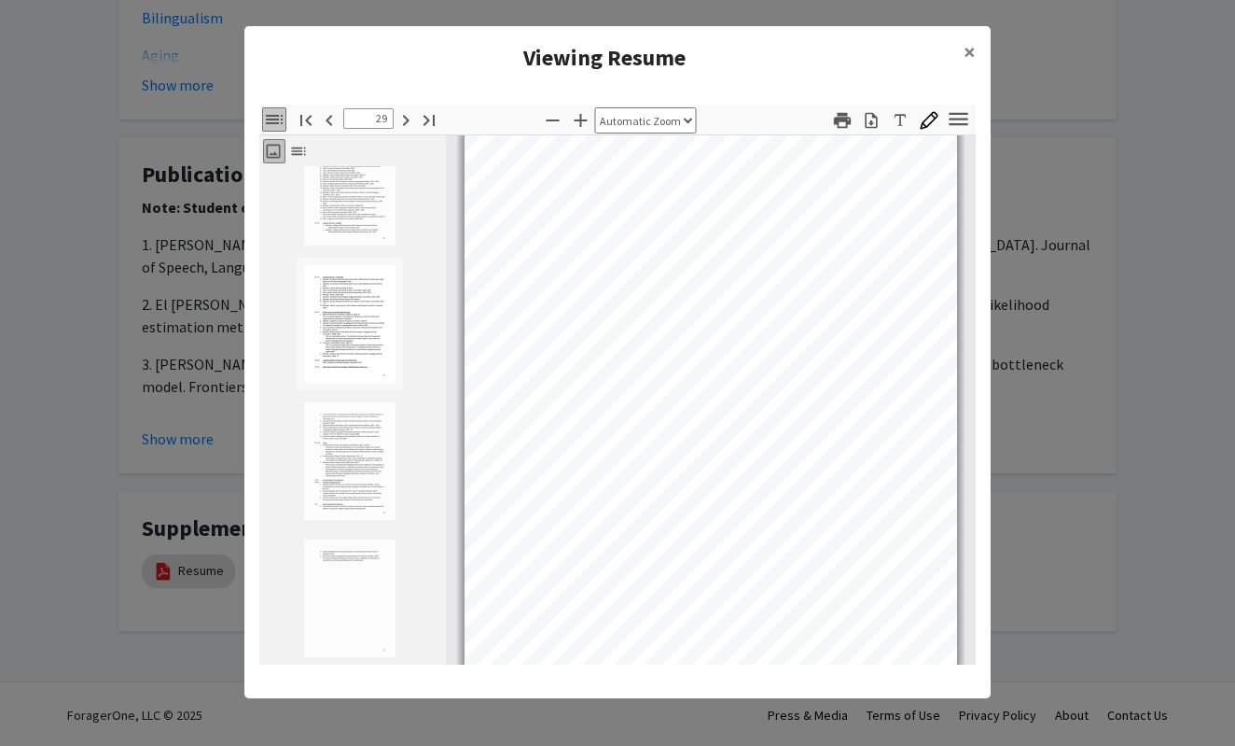
click at [362, 217] on img "Thumbnail of Page 28" at bounding box center [349, 186] width 93 height 119
type input "28"
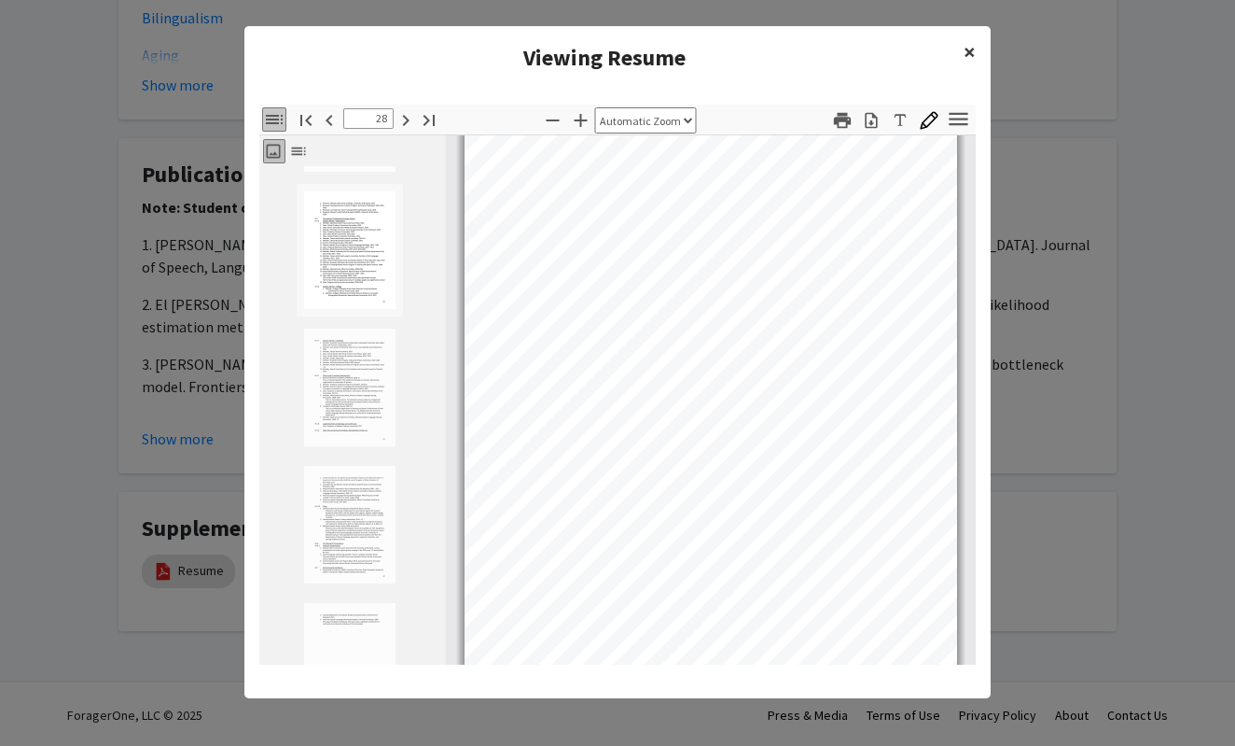
click at [974, 49] on span "×" at bounding box center [970, 51] width 12 height 29
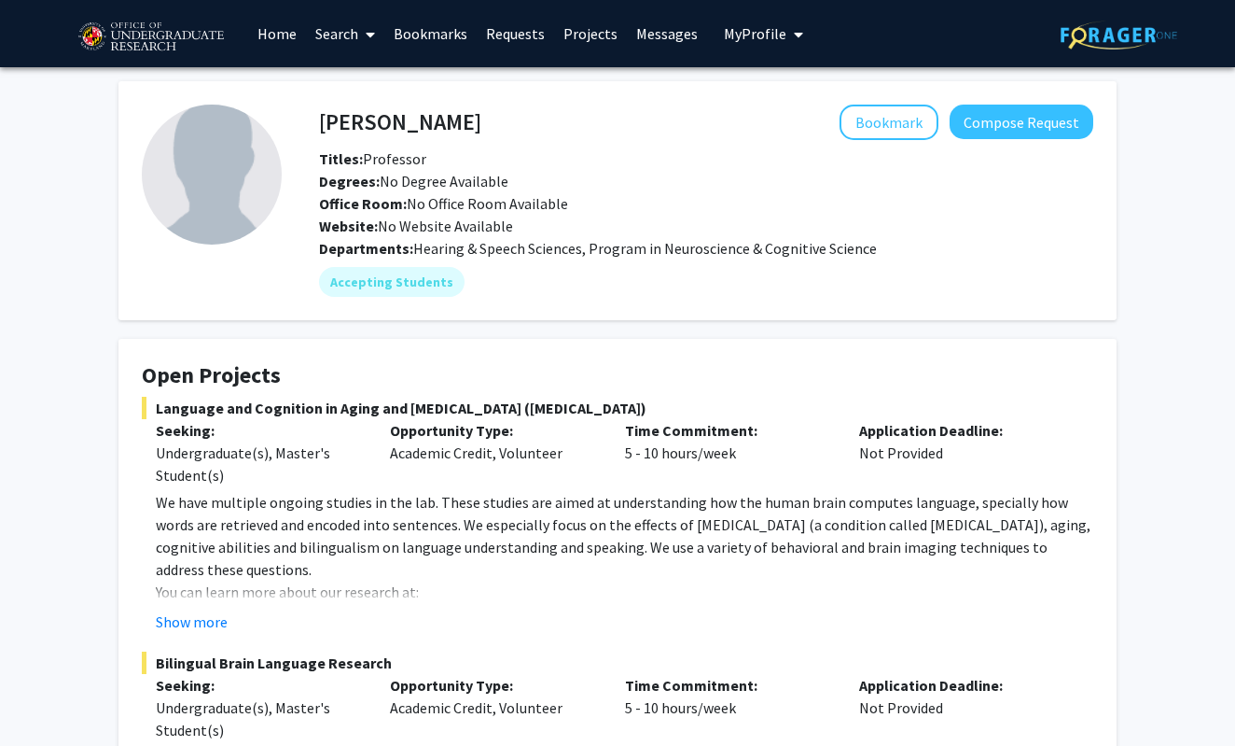
scroll to position [0, 0]
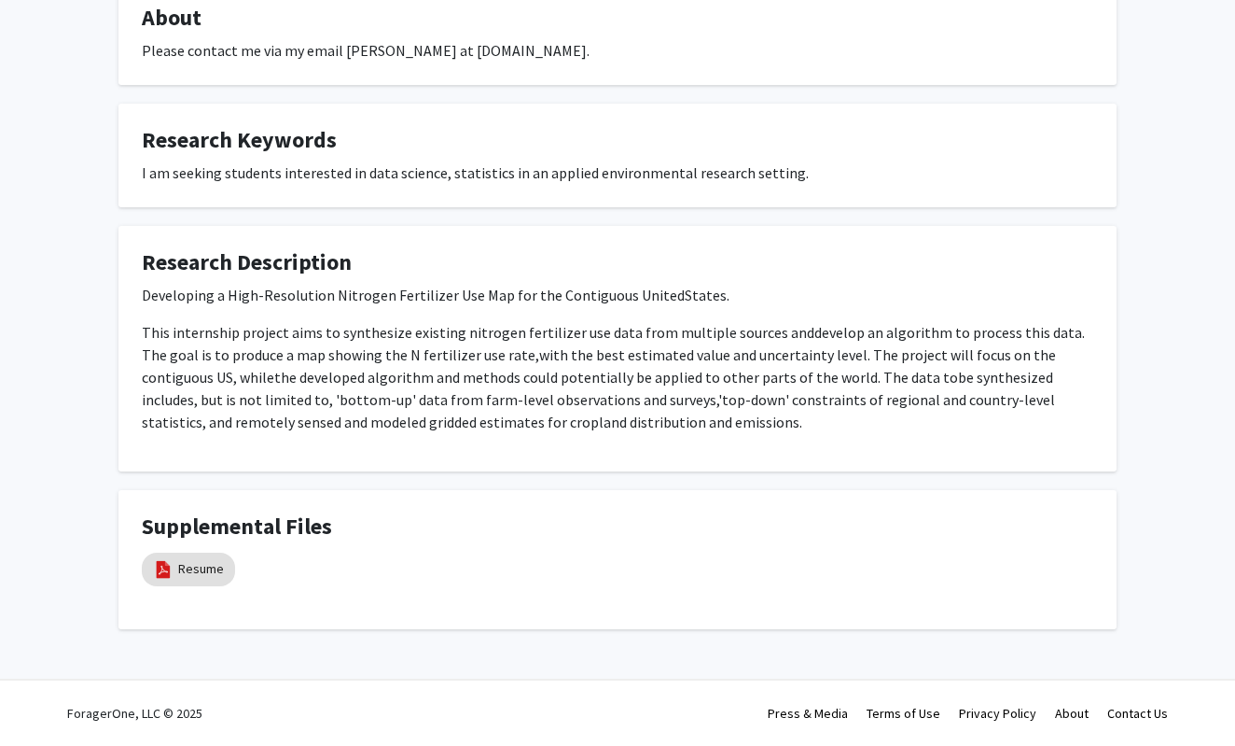
scroll to position [666, 0]
click at [182, 574] on link "Resume" at bounding box center [201, 570] width 46 height 20
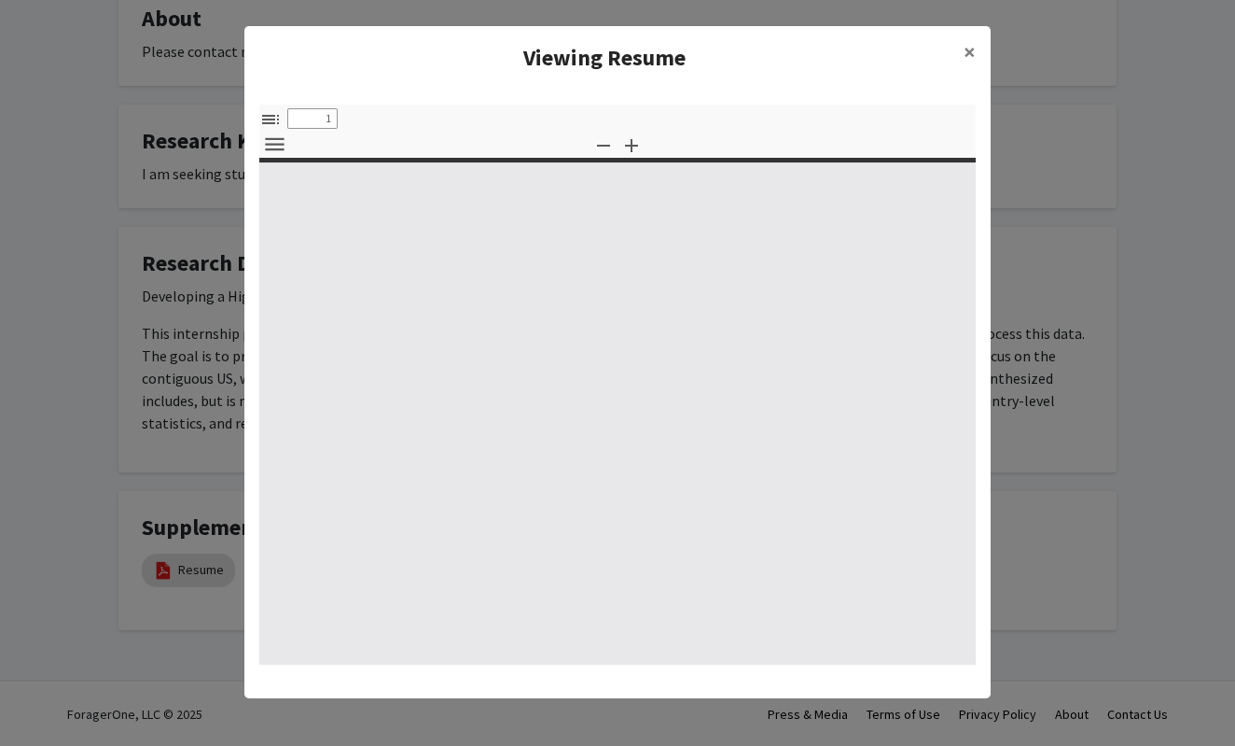
select select "custom"
type input "0"
select select "custom"
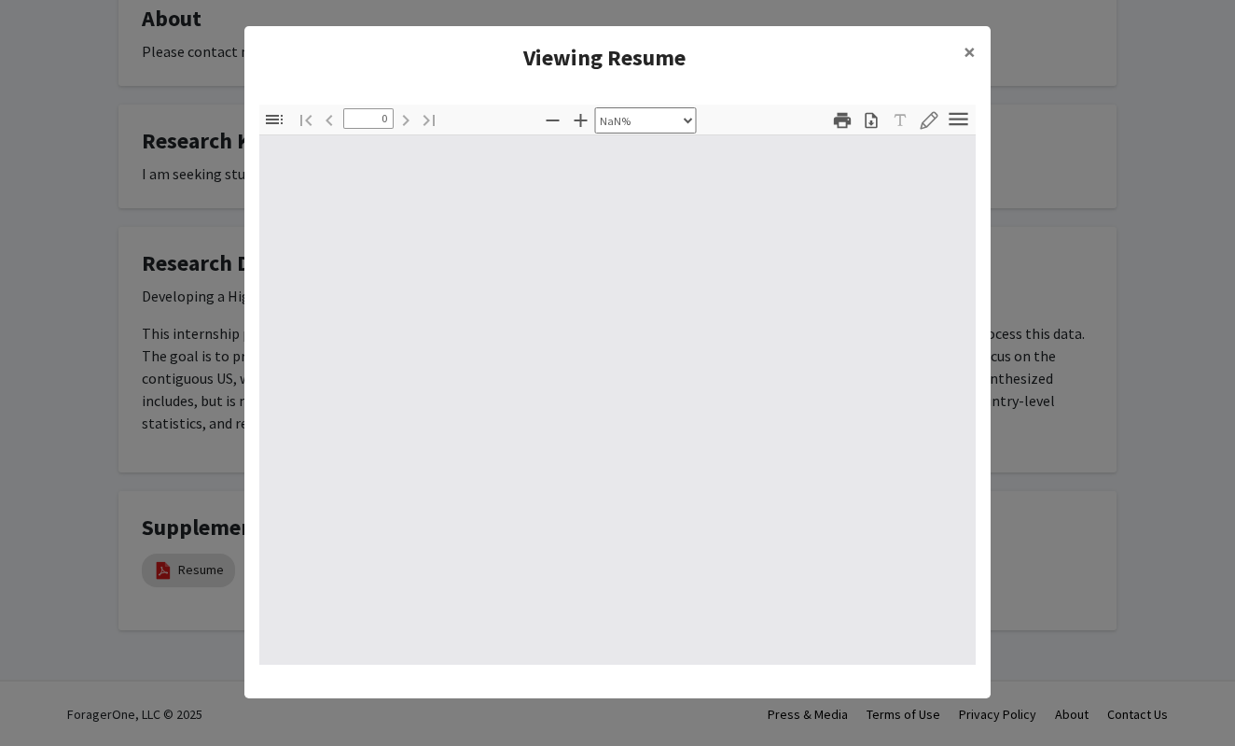
type input "1"
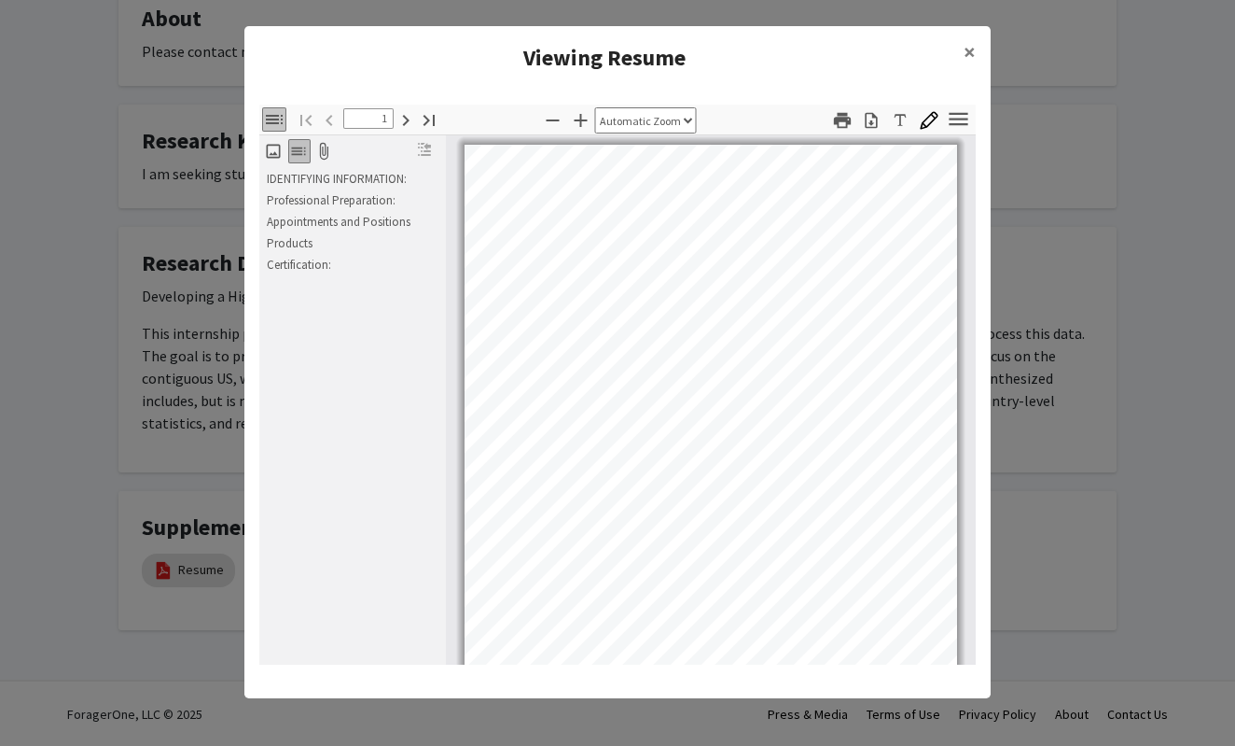
scroll to position [0, 0]
select select "custom"
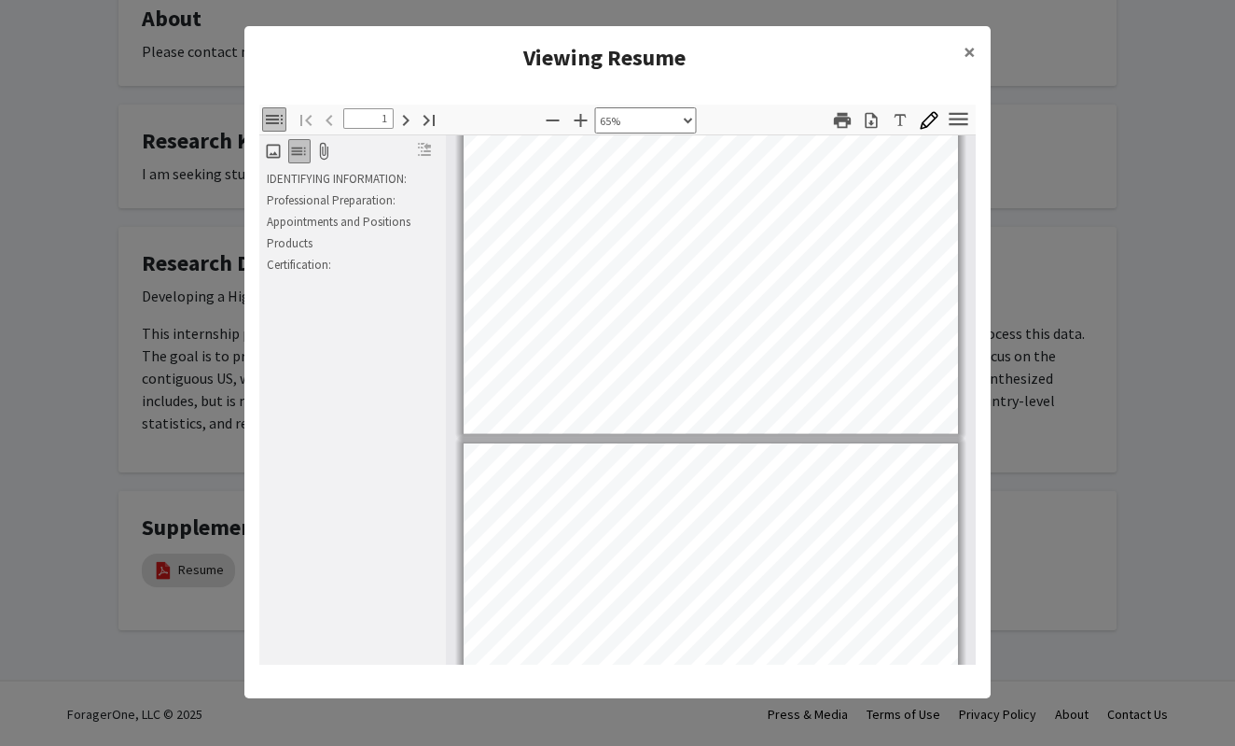
type input "2"
select select "custom"
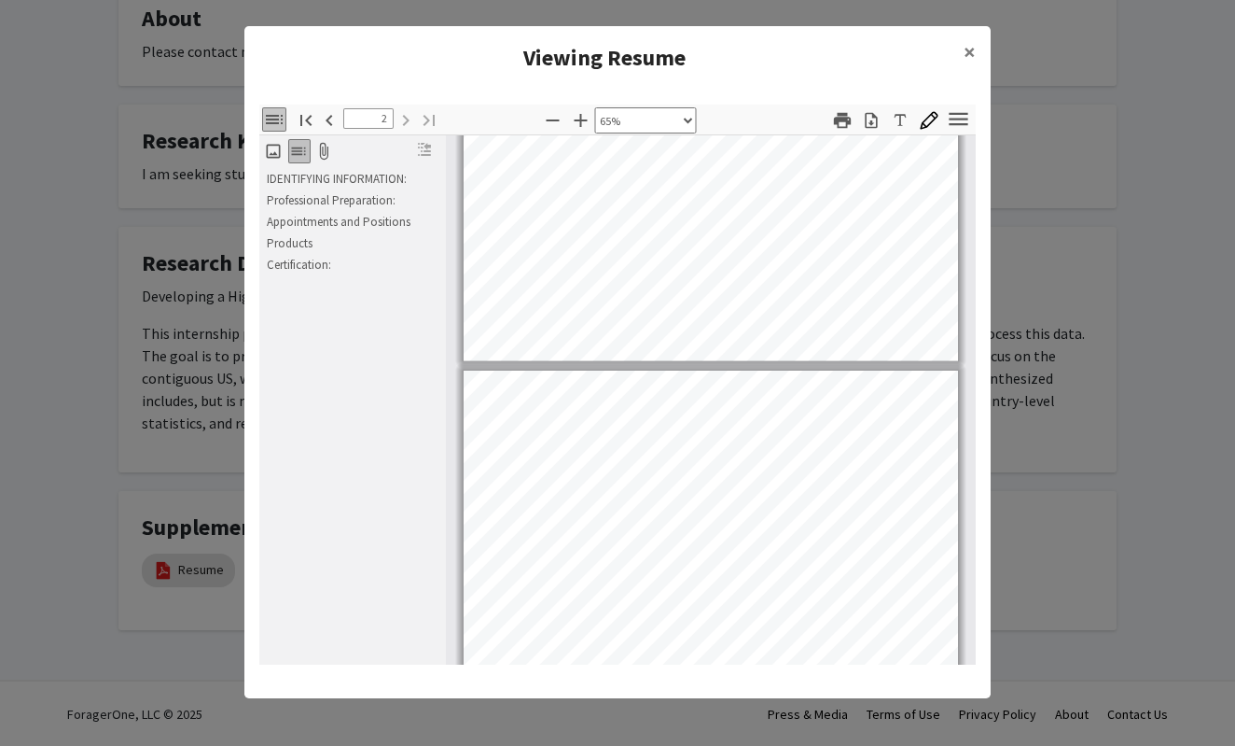
type input "1"
select select "custom"
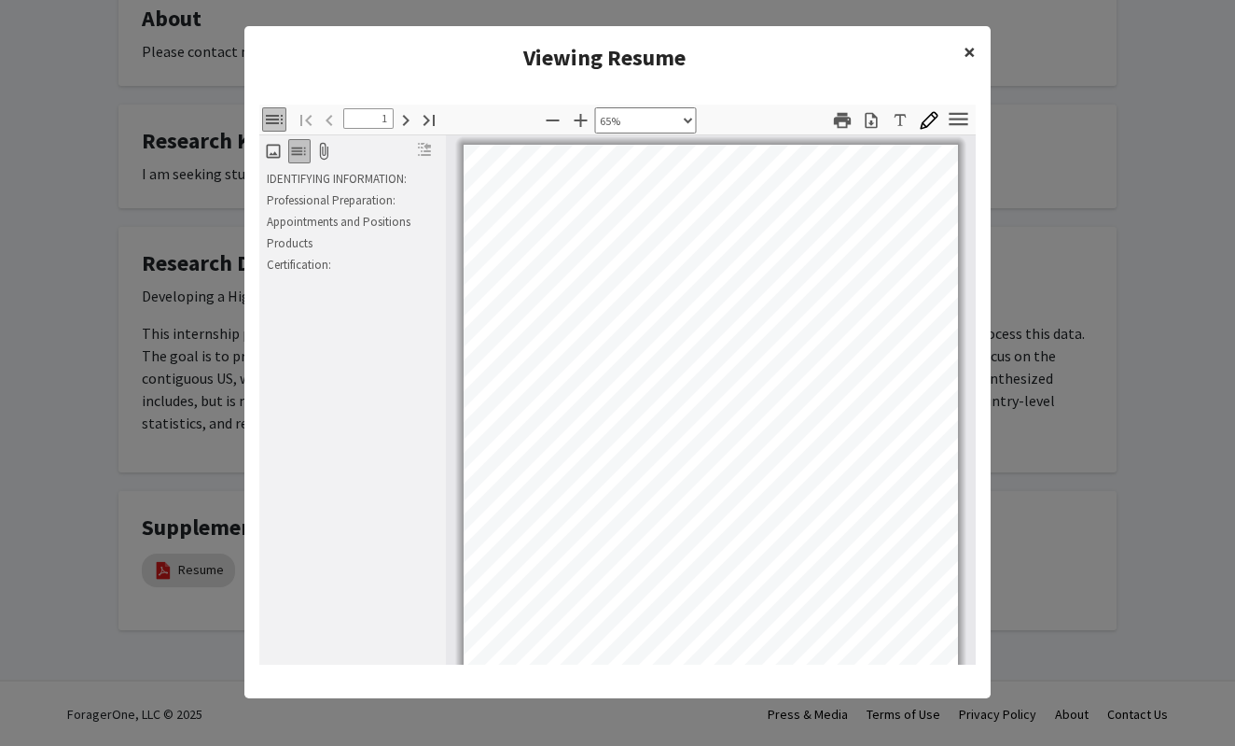
click at [968, 46] on span "×" at bounding box center [970, 51] width 12 height 29
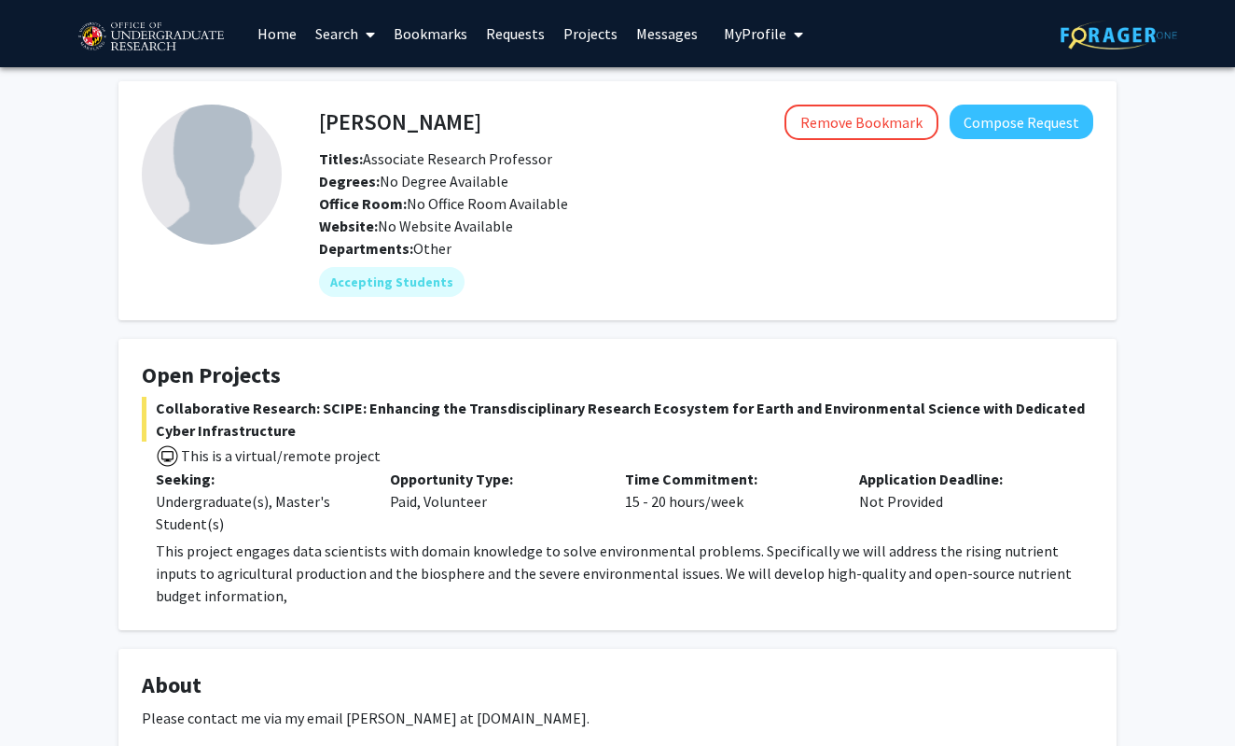
click at [655, 35] on link "Messages" at bounding box center [667, 33] width 80 height 65
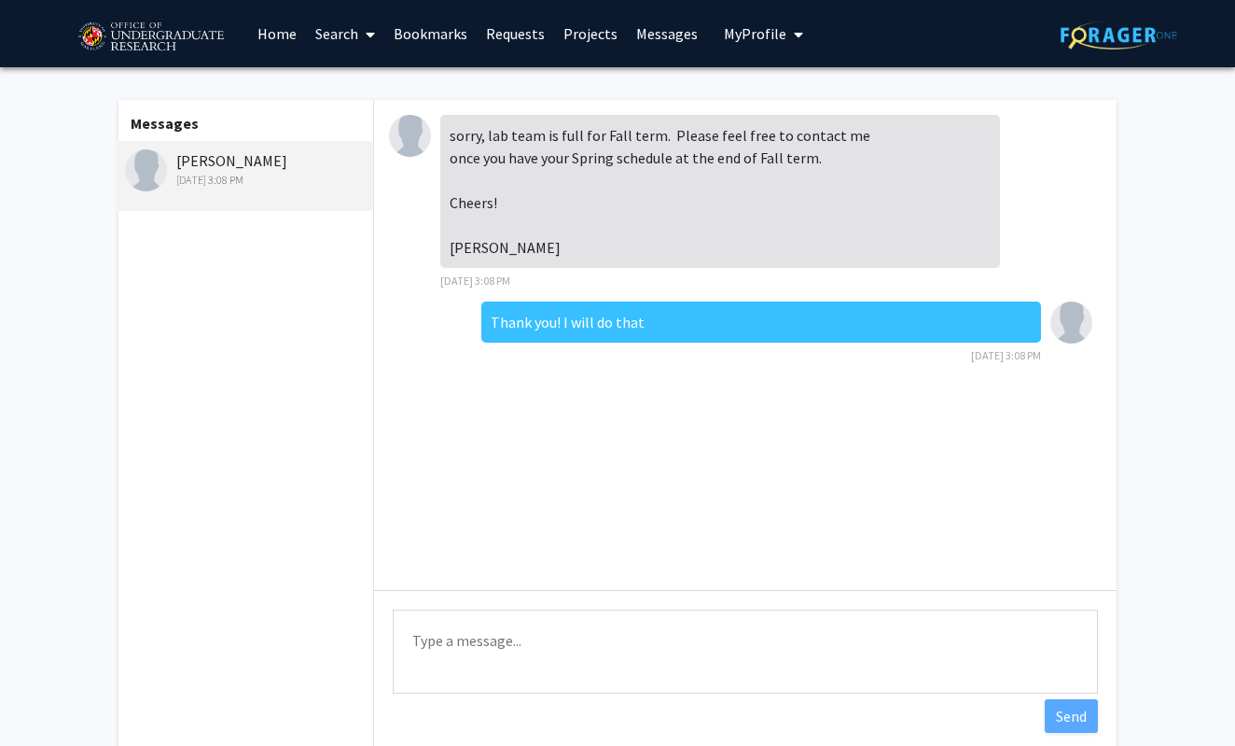
click at [432, 39] on link "Bookmarks" at bounding box center [430, 33] width 92 height 65
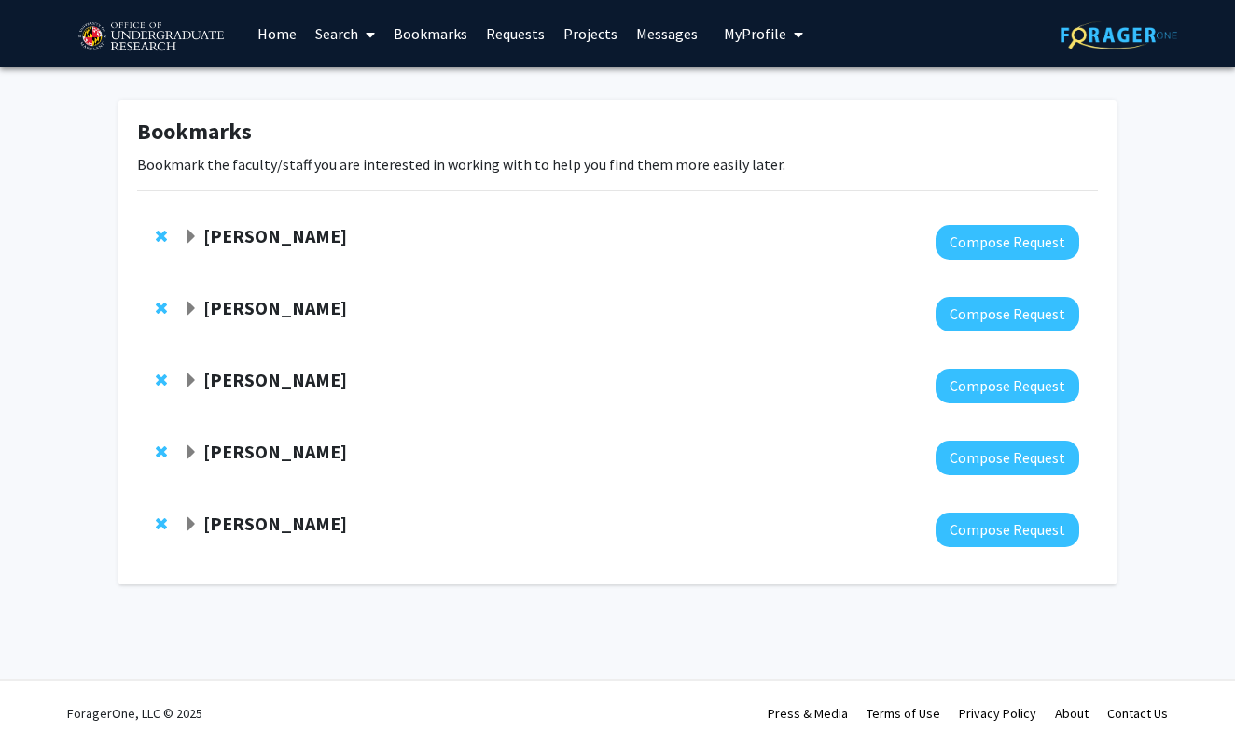
click at [522, 34] on link "Requests" at bounding box center [515, 33] width 77 height 65
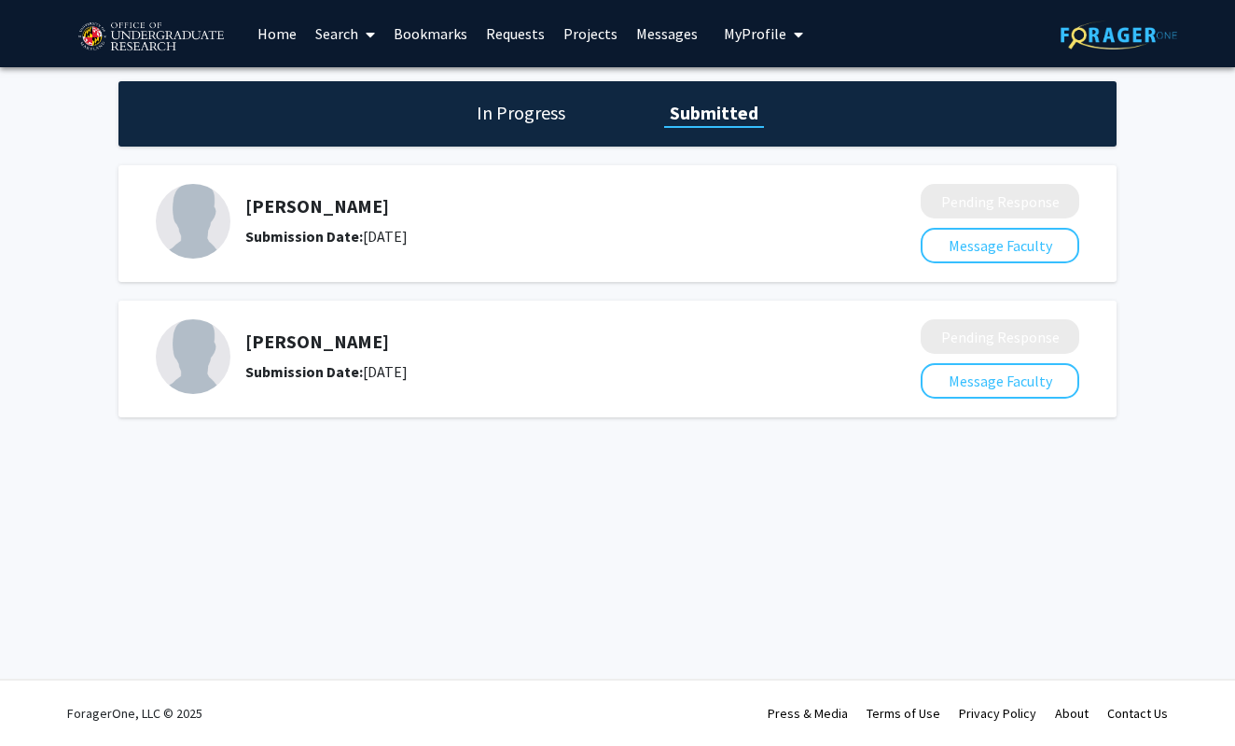
click at [360, 342] on h5 "[PERSON_NAME]" at bounding box center [533, 341] width 577 height 22
